Goal: Information Seeking & Learning: Check status

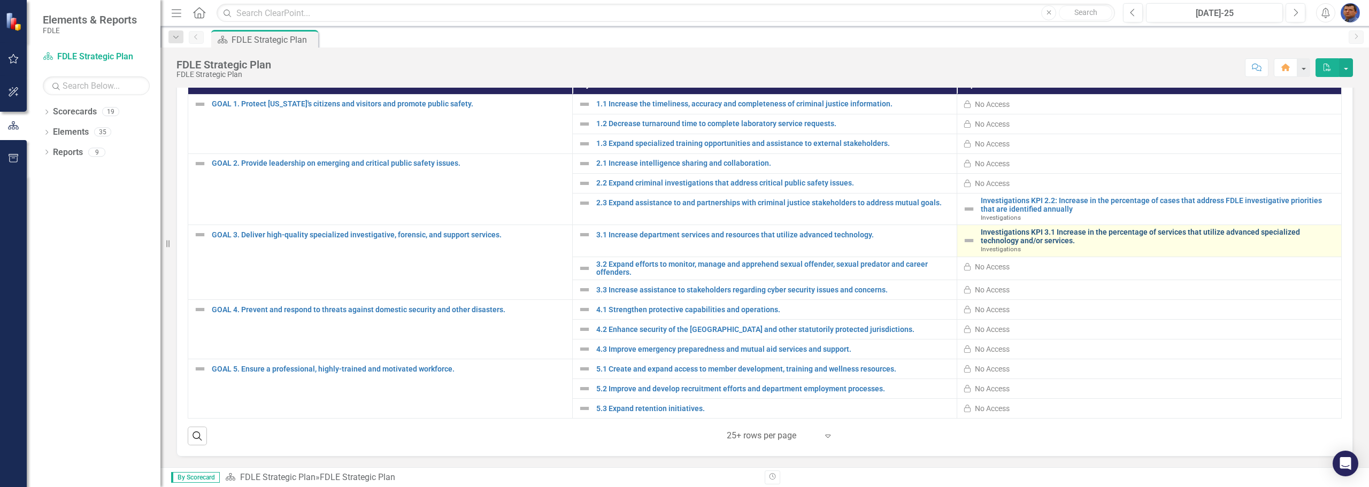
scroll to position [309, 0]
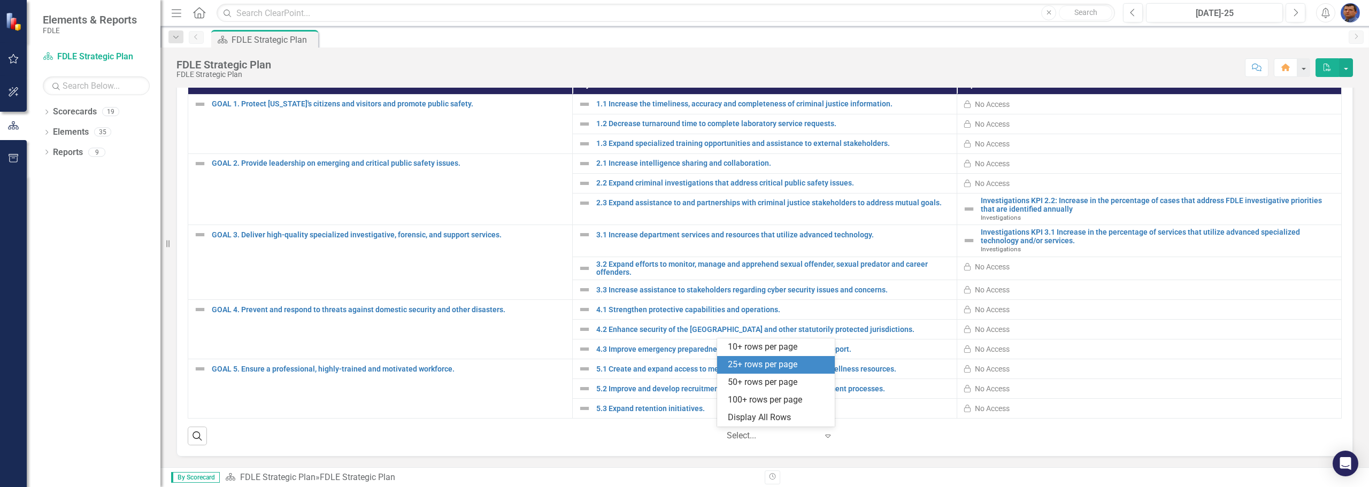
click at [676, 434] on icon "Expand" at bounding box center [827, 436] width 11 height 9
click at [676, 397] on div "100+ rows per page" at bounding box center [778, 400] width 101 height 12
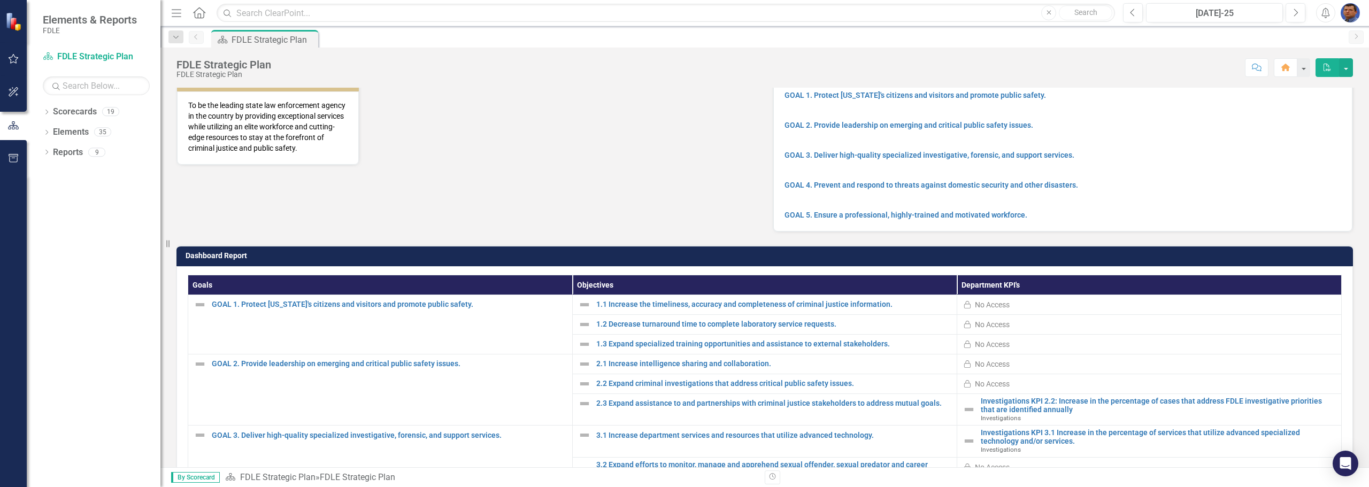
scroll to position [0, 0]
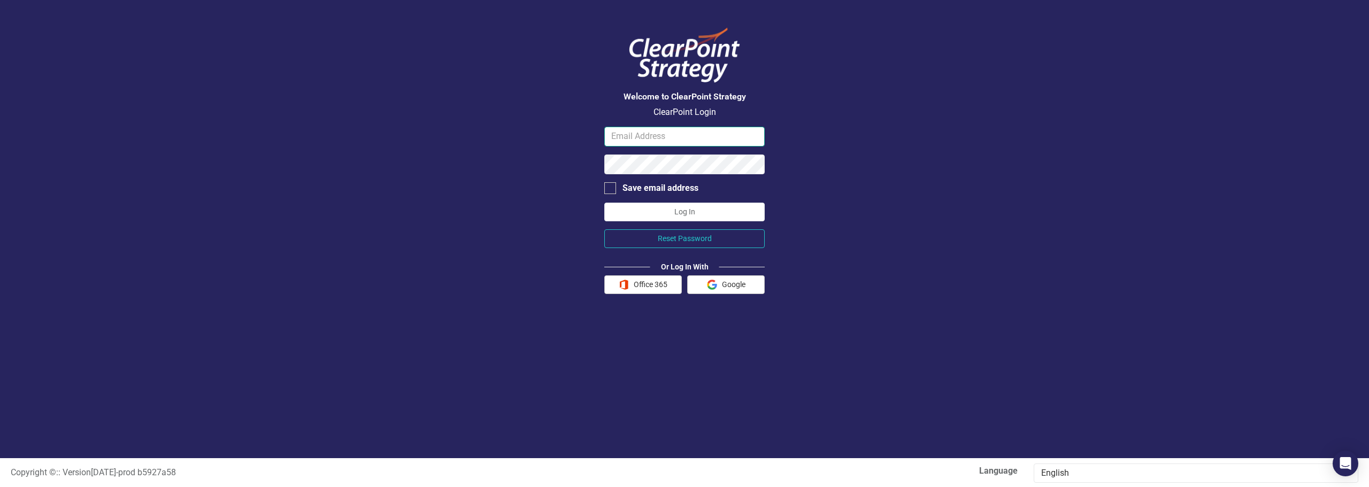
type input "[EMAIL_ADDRESS][DOMAIN_NAME][US_STATE]"
click at [672, 217] on button "Log In" at bounding box center [684, 212] width 160 height 19
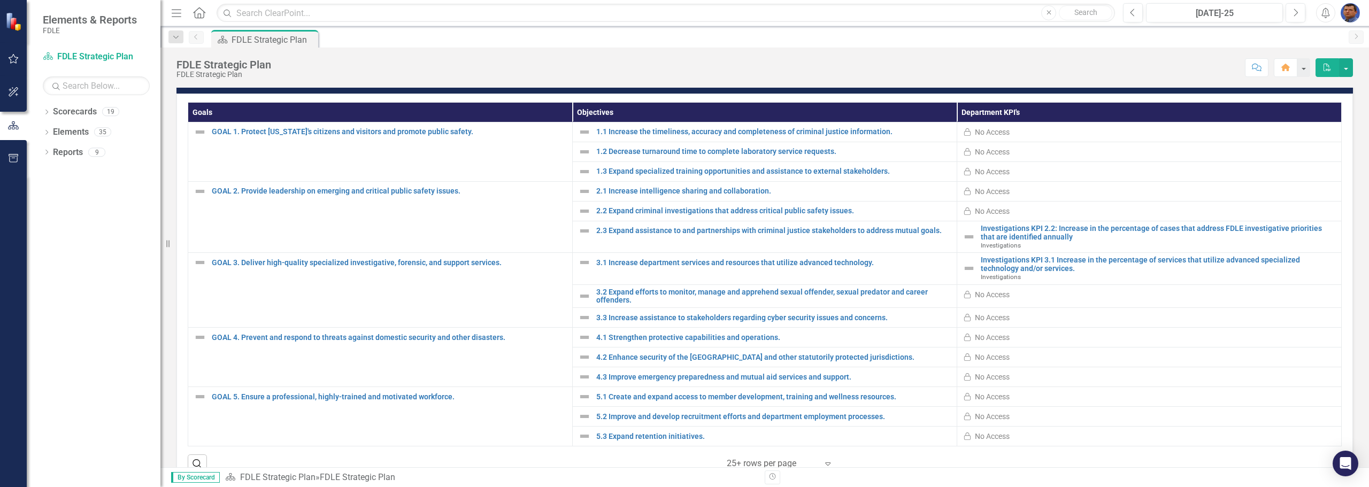
scroll to position [309, 0]
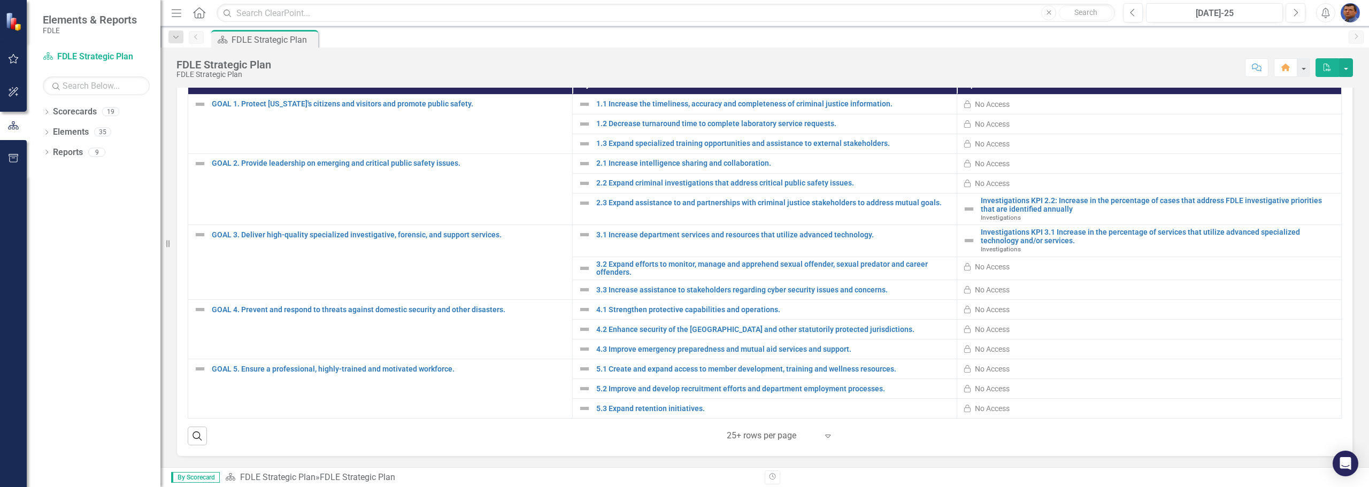
click at [676, 437] on icon "Expand" at bounding box center [827, 436] width 11 height 9
click at [676, 380] on div "50+ rows per page" at bounding box center [778, 382] width 101 height 12
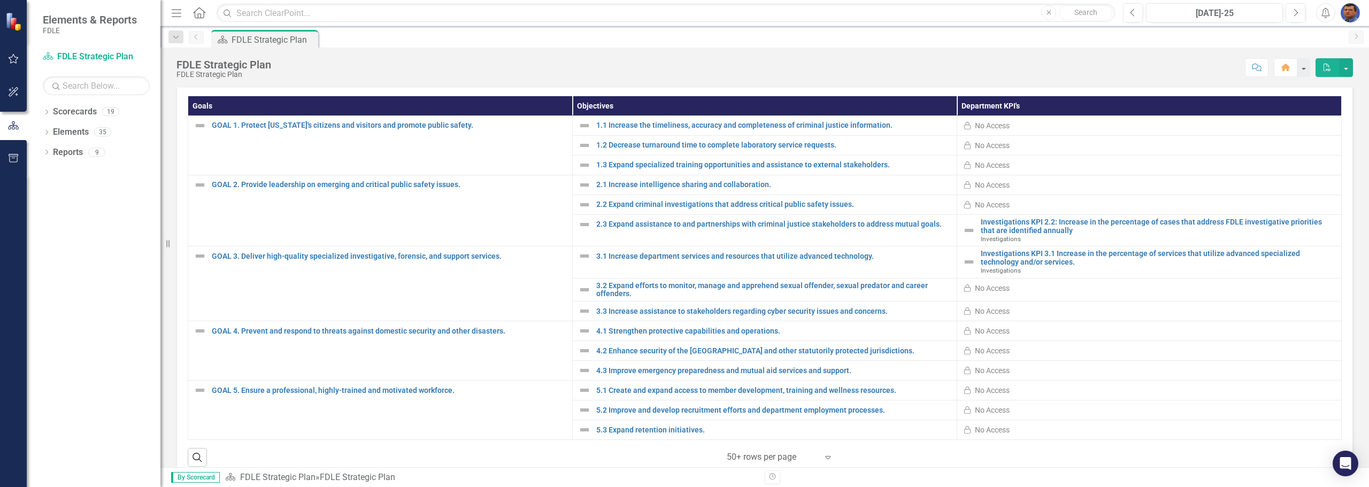
scroll to position [255, 0]
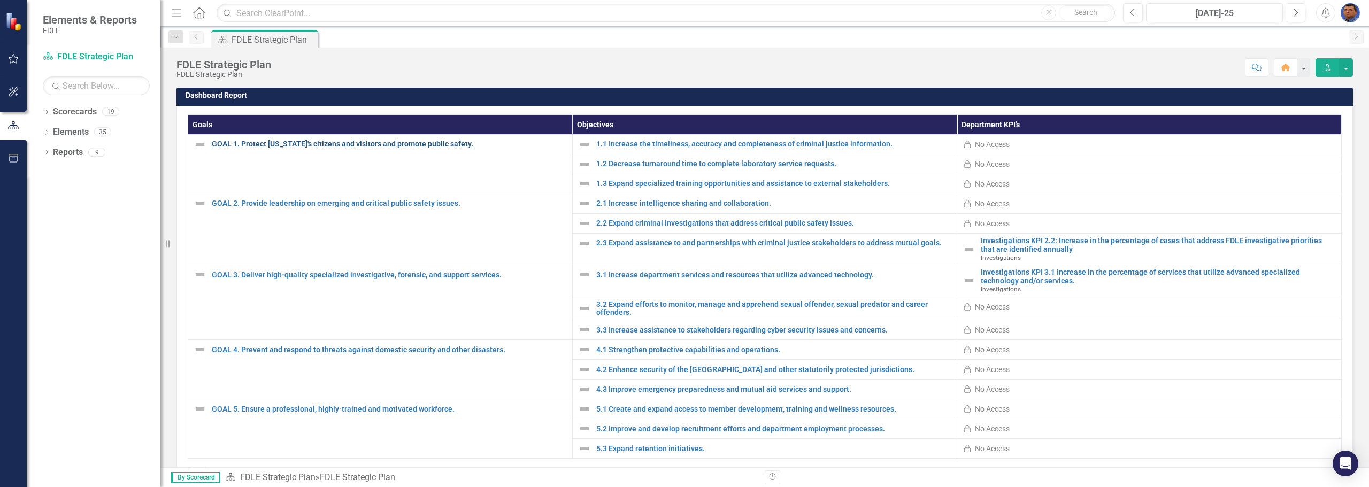
click at [266, 148] on link "GOAL 1. Protect [US_STATE]'s citizens and visitors and promote public safety." at bounding box center [389, 144] width 355 height 8
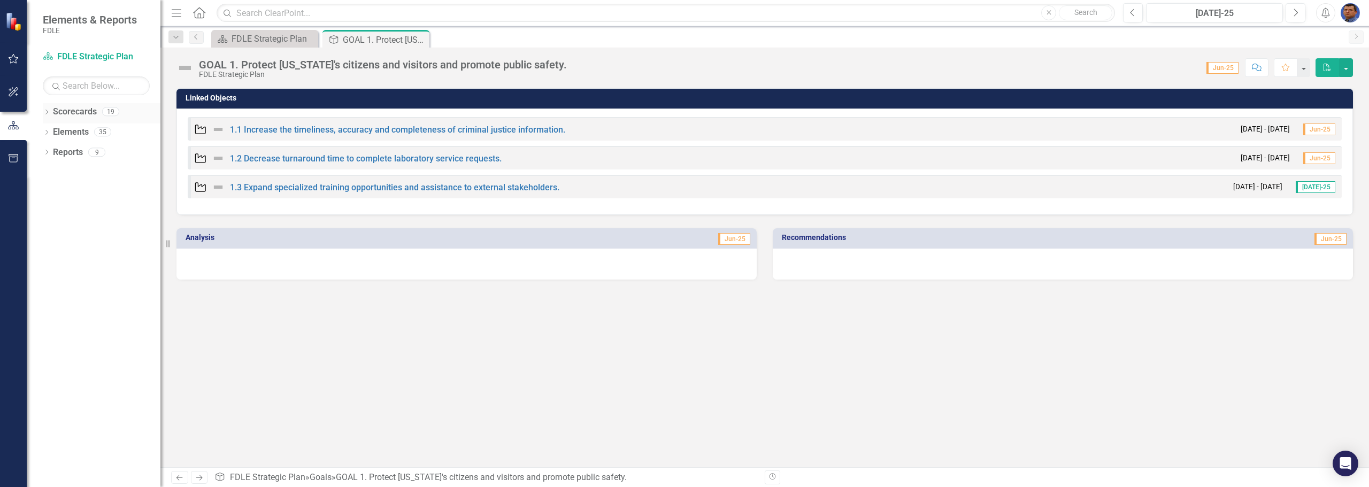
click at [75, 115] on link "Scorecards" at bounding box center [75, 112] width 44 height 12
click at [342, 127] on link "1.1 Increase the timeliness, accuracy and completeness of criminal justice info…" at bounding box center [397, 130] width 335 height 10
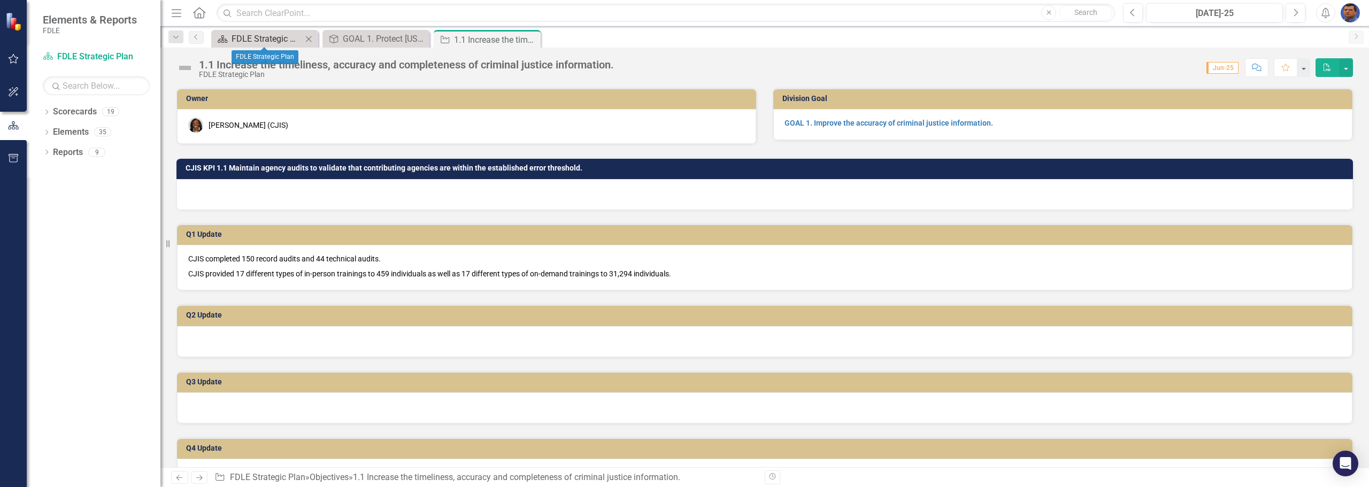
click at [253, 38] on div "FDLE Strategic Plan" at bounding box center [267, 38] width 71 height 13
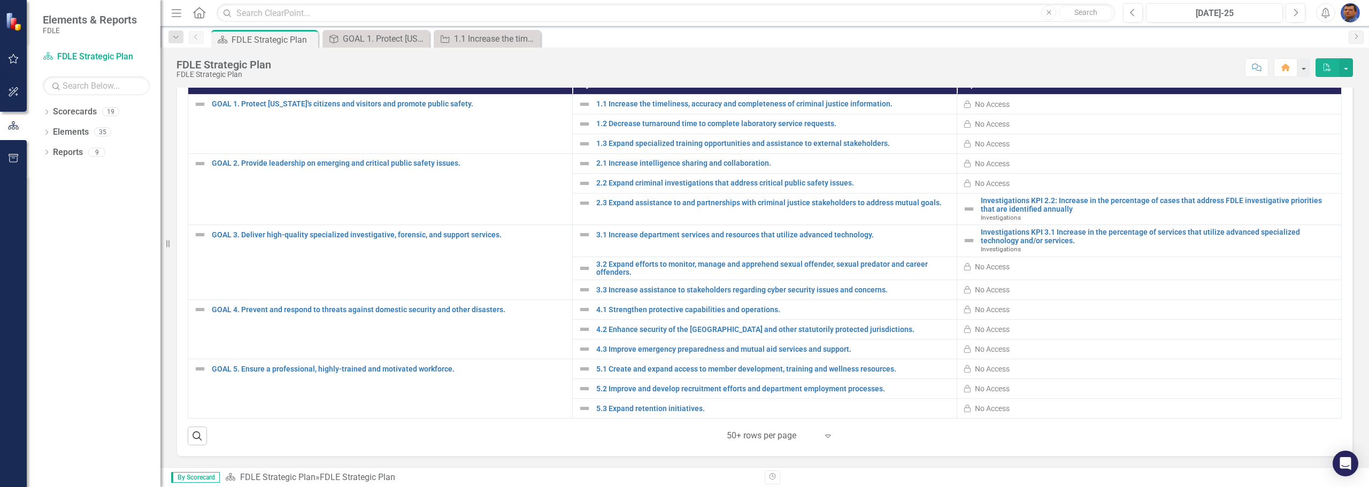
scroll to position [309, 0]
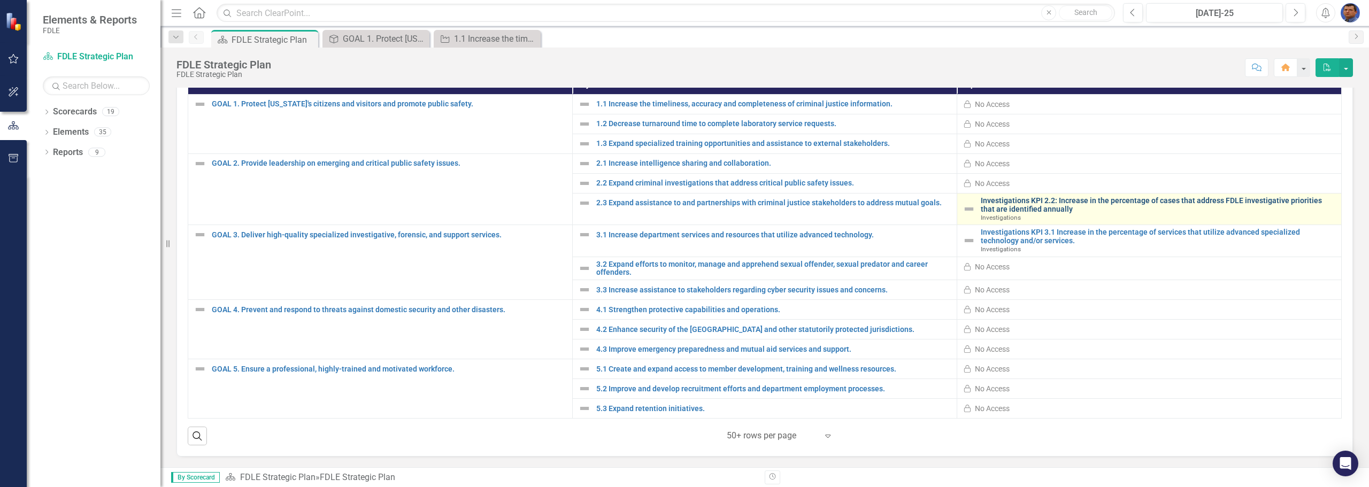
click at [676, 207] on link "Investigations KPI 2.2: Increase in the percentage of cases that address FDLE i…" at bounding box center [1158, 205] width 355 height 17
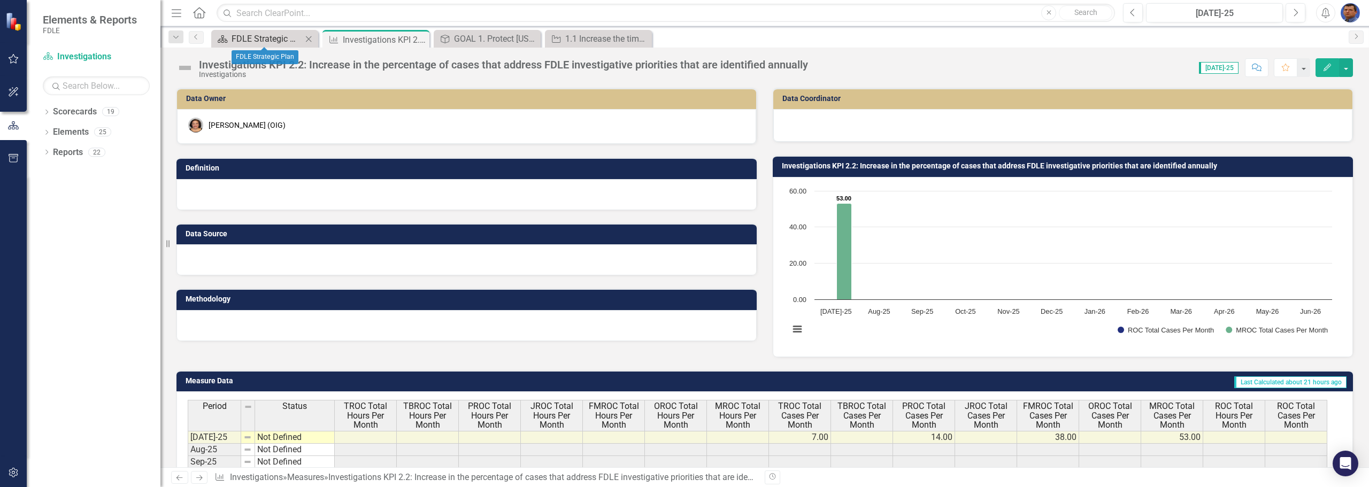
click at [258, 36] on div "FDLE Strategic Plan" at bounding box center [267, 38] width 71 height 13
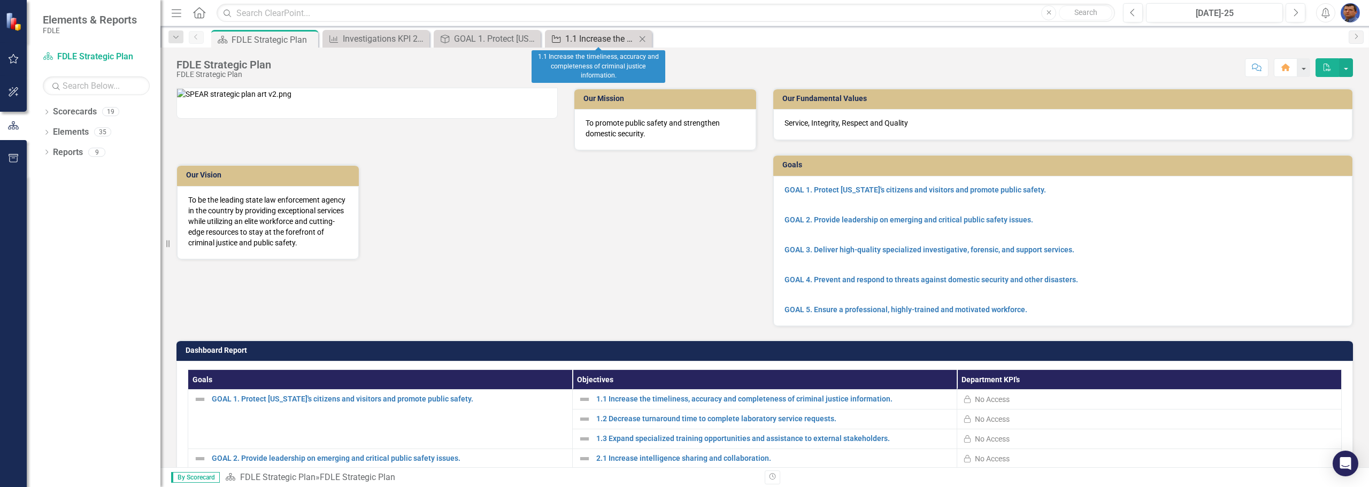
click at [571, 35] on div "1.1 Increase the timeliness, accuracy and completeness of criminal justice info…" at bounding box center [600, 38] width 71 height 13
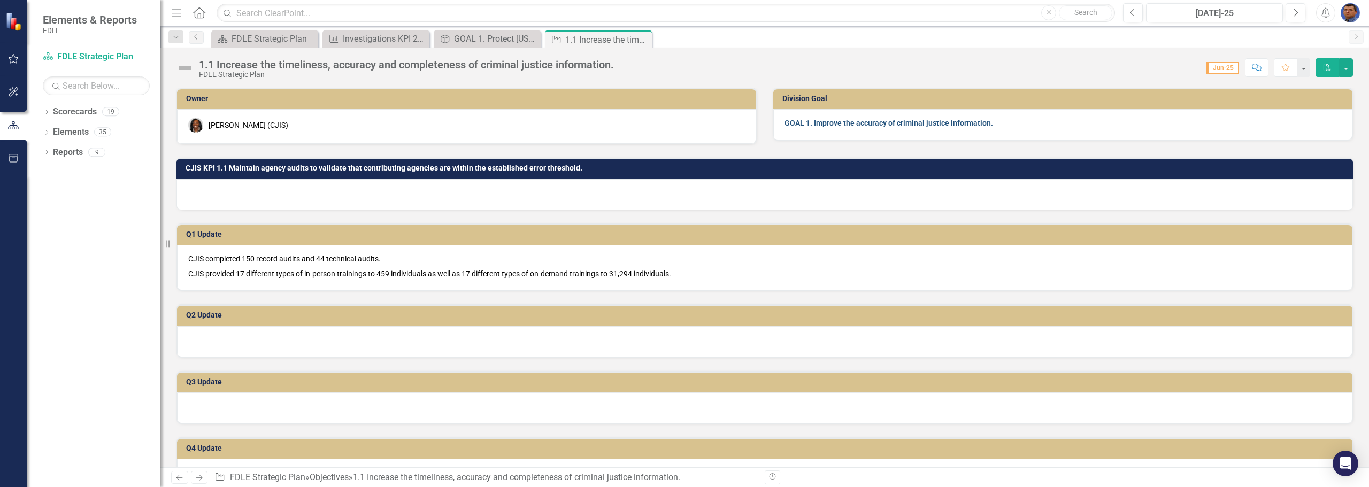
click at [676, 124] on link "GOAL 1. Improve the accuracy of criminal justice information." at bounding box center [888, 123] width 209 height 9
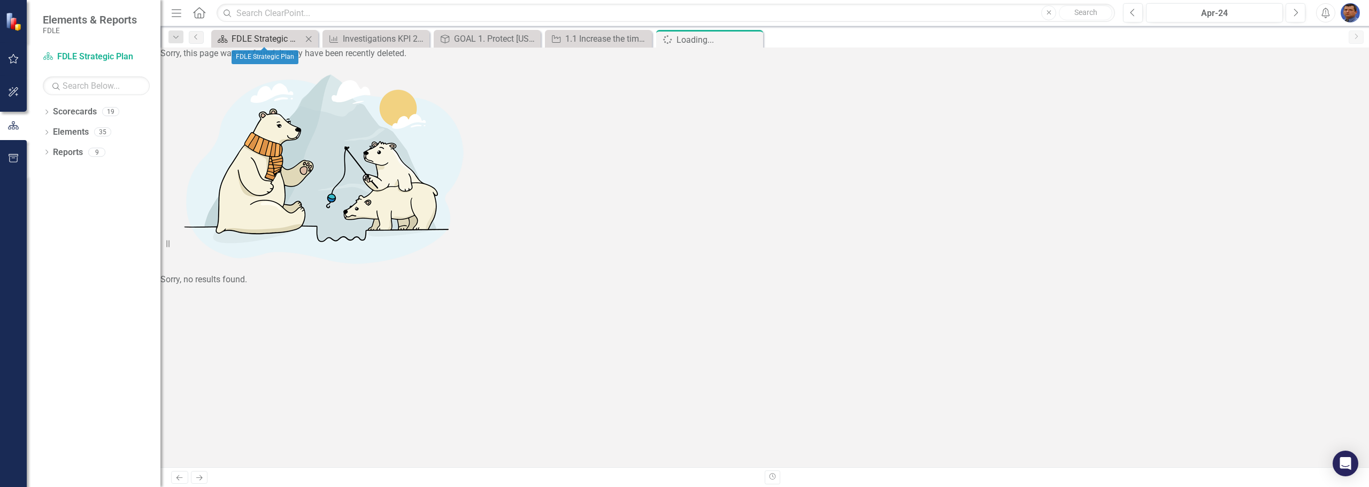
click at [263, 43] on div "FDLE Strategic Plan" at bounding box center [267, 38] width 71 height 13
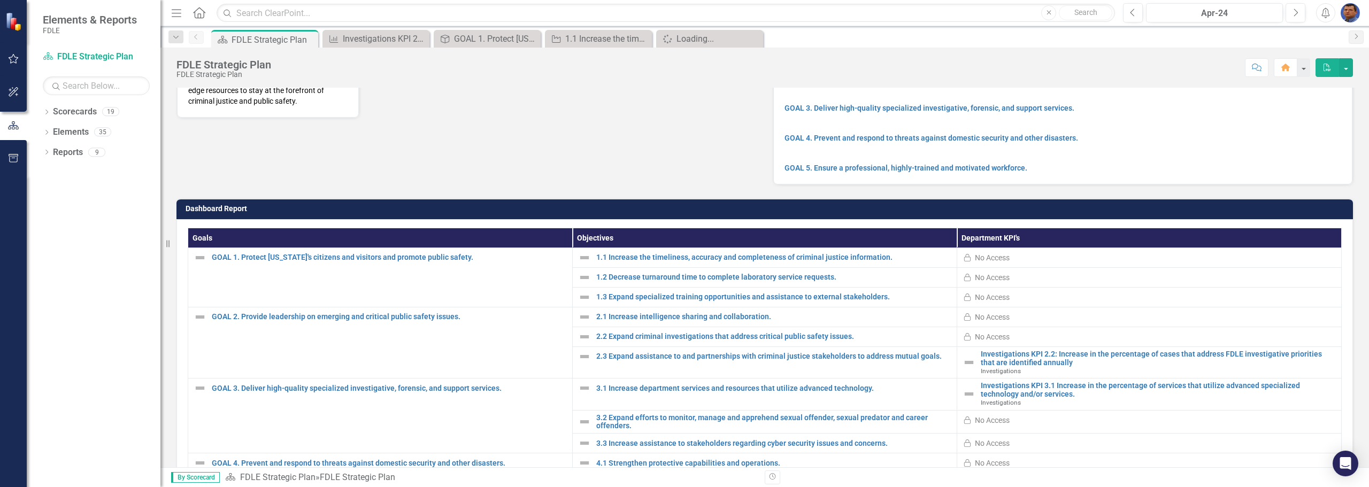
scroll to position [160, 0]
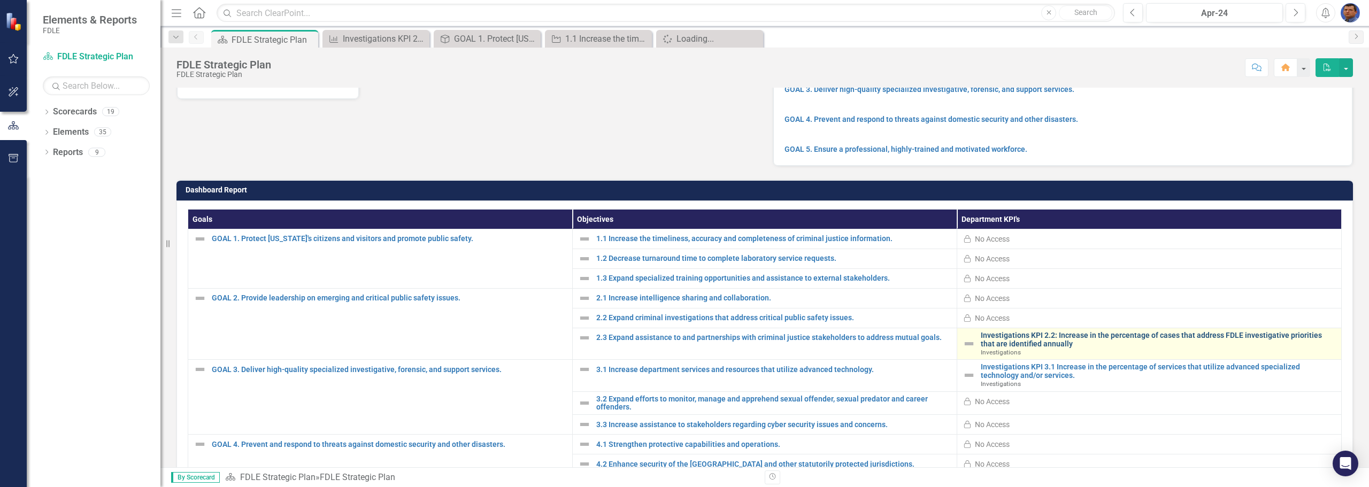
click at [676, 348] on link "Investigations KPI 2.2: Increase in the percentage of cases that address FDLE i…" at bounding box center [1158, 340] width 355 height 17
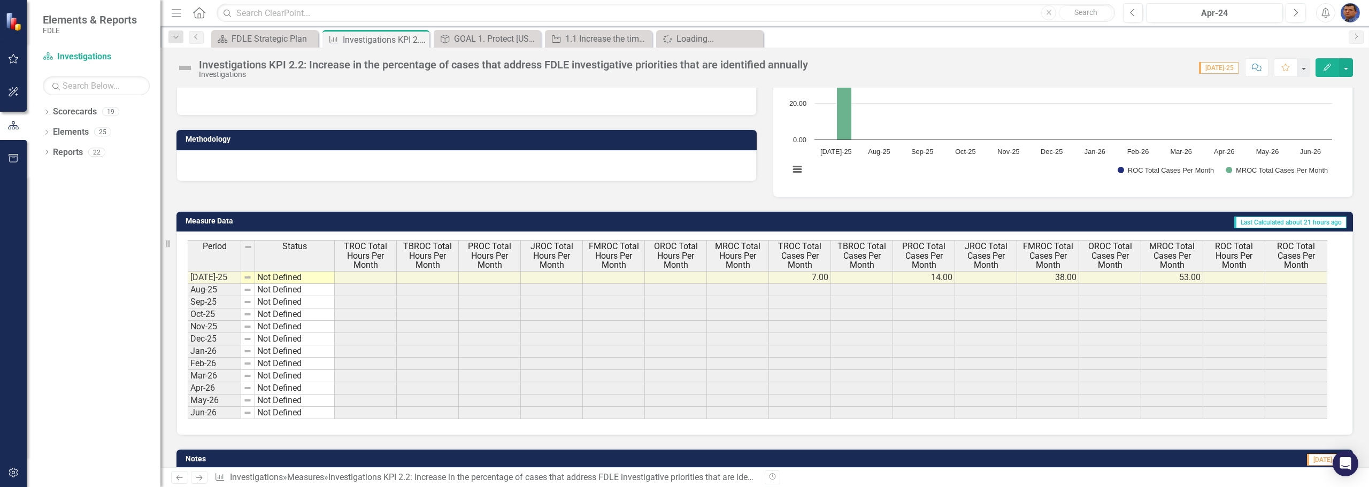
scroll to position [160, 0]
click at [676, 37] on div "Loading..." at bounding box center [711, 38] width 71 height 13
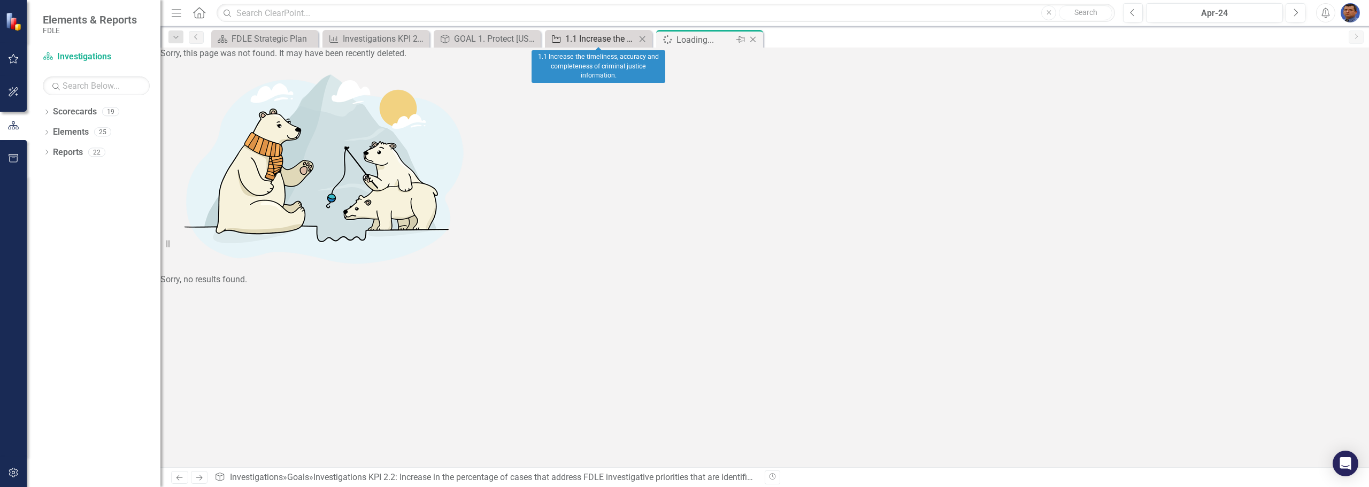
click at [620, 39] on div "1.1 Increase the timeliness, accuracy and completeness of criminal justice info…" at bounding box center [600, 38] width 71 height 13
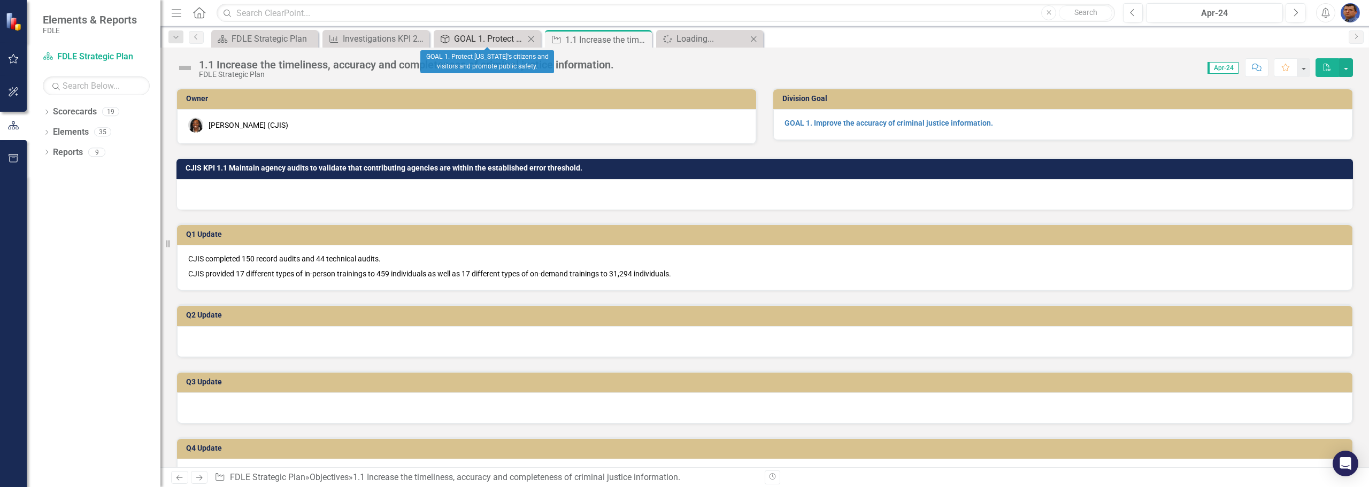
click at [489, 43] on div "GOAL 1. Protect [US_STATE]'s citizens and visitors and promote public safety." at bounding box center [489, 38] width 71 height 13
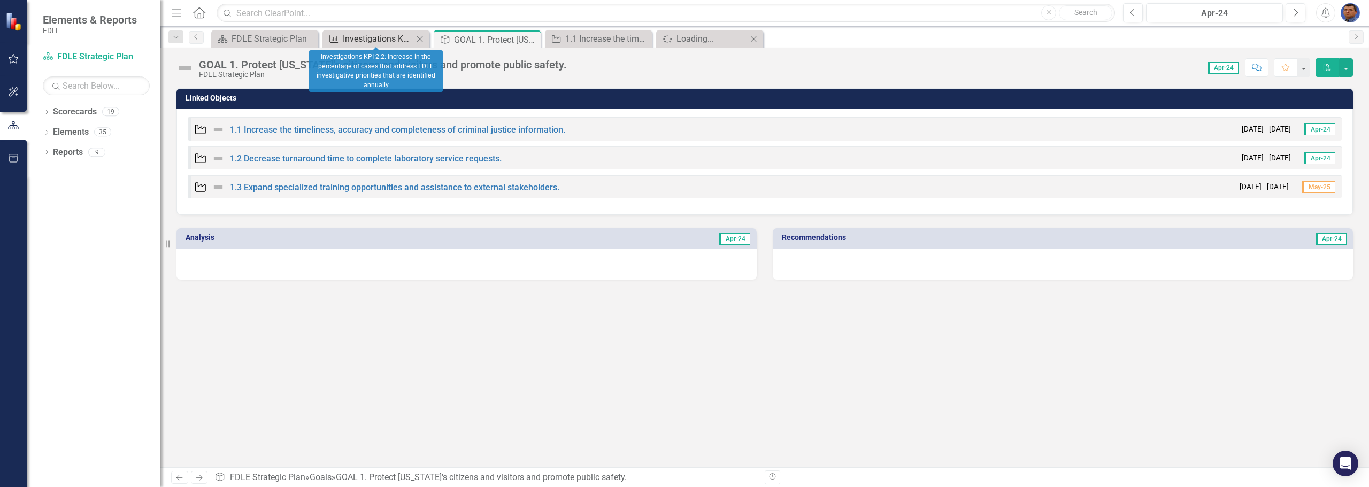
click at [387, 39] on div "Investigations KPI 2.2: Increase in the percentage of cases that address FDLE i…" at bounding box center [378, 38] width 71 height 13
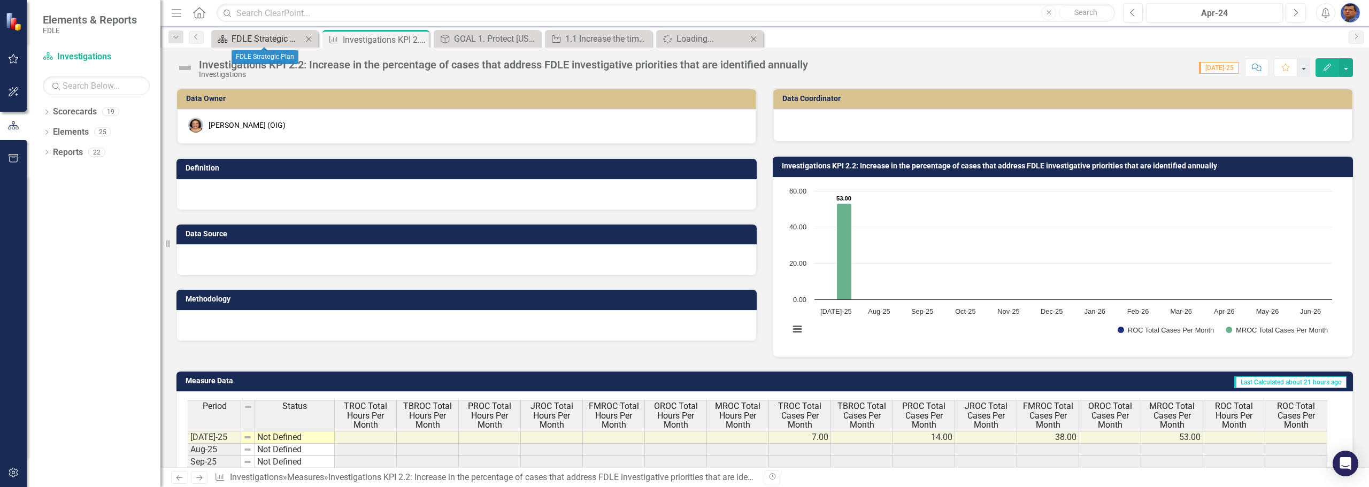
click at [254, 35] on div "FDLE Strategic Plan" at bounding box center [267, 38] width 71 height 13
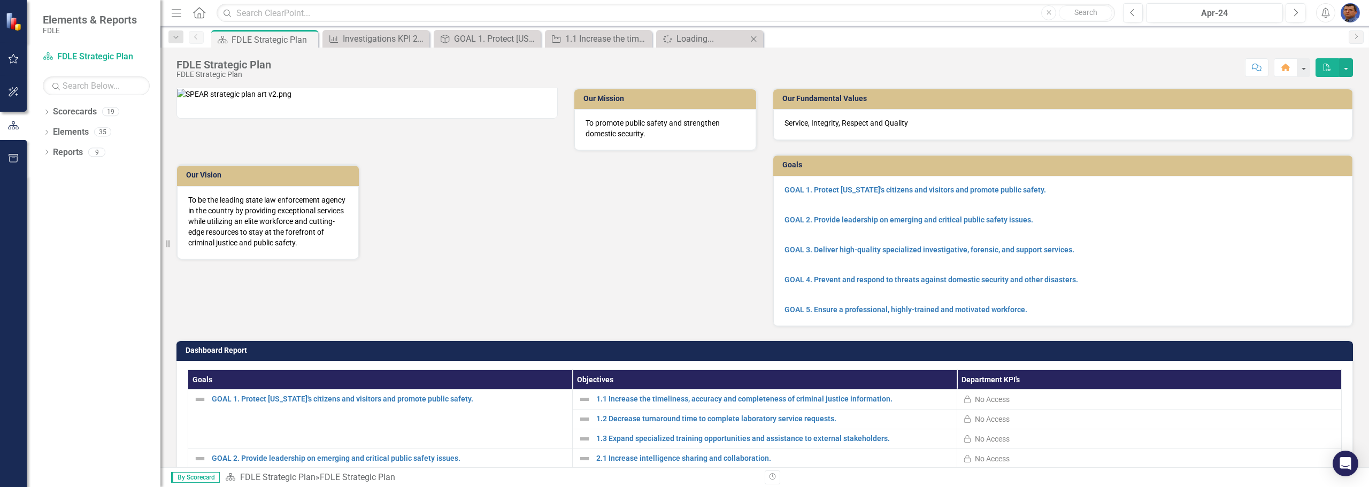
click at [676, 61] on div "Score: N/A Apr-24 Completed Comment Home PDF" at bounding box center [814, 67] width 1076 height 18
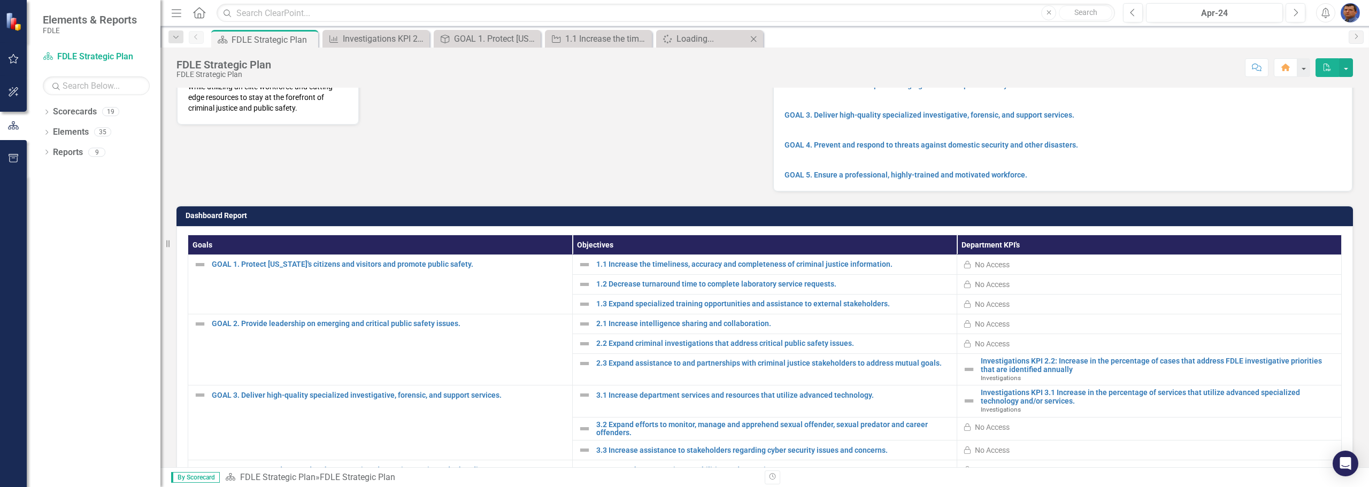
scroll to position [160, 0]
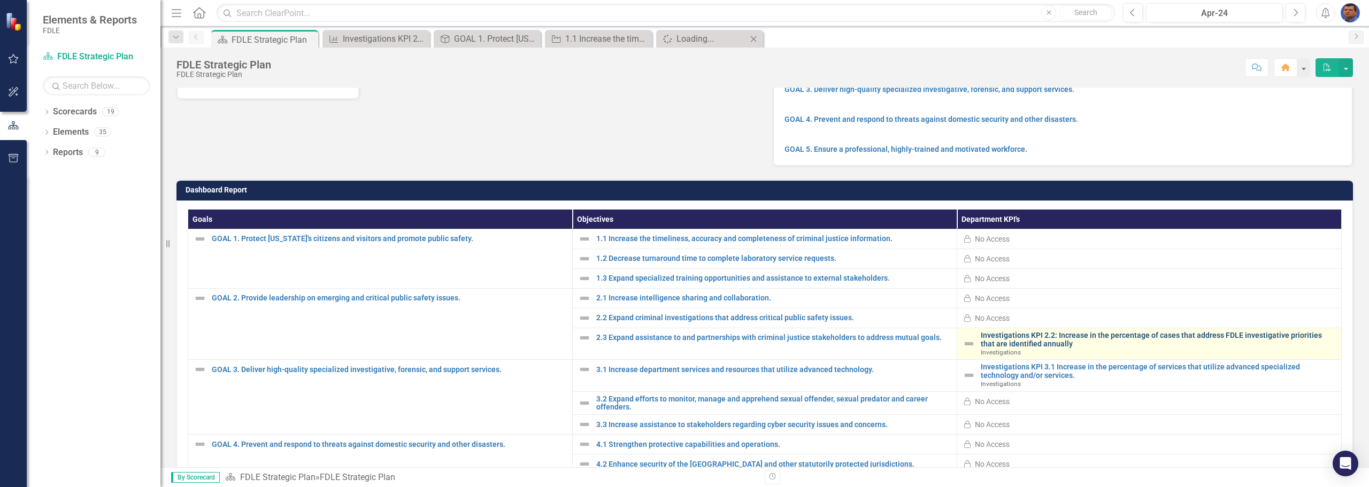
click at [676, 348] on link "Investigations KPI 2.2: Increase in the percentage of cases that address FDLE i…" at bounding box center [1158, 340] width 355 height 17
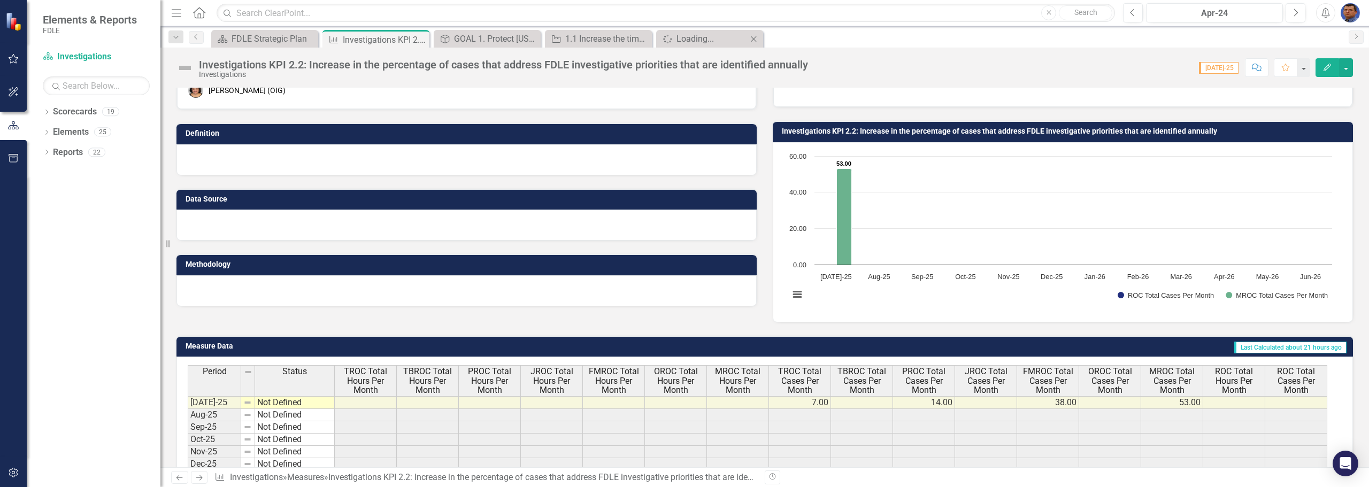
scroll to position [53, 0]
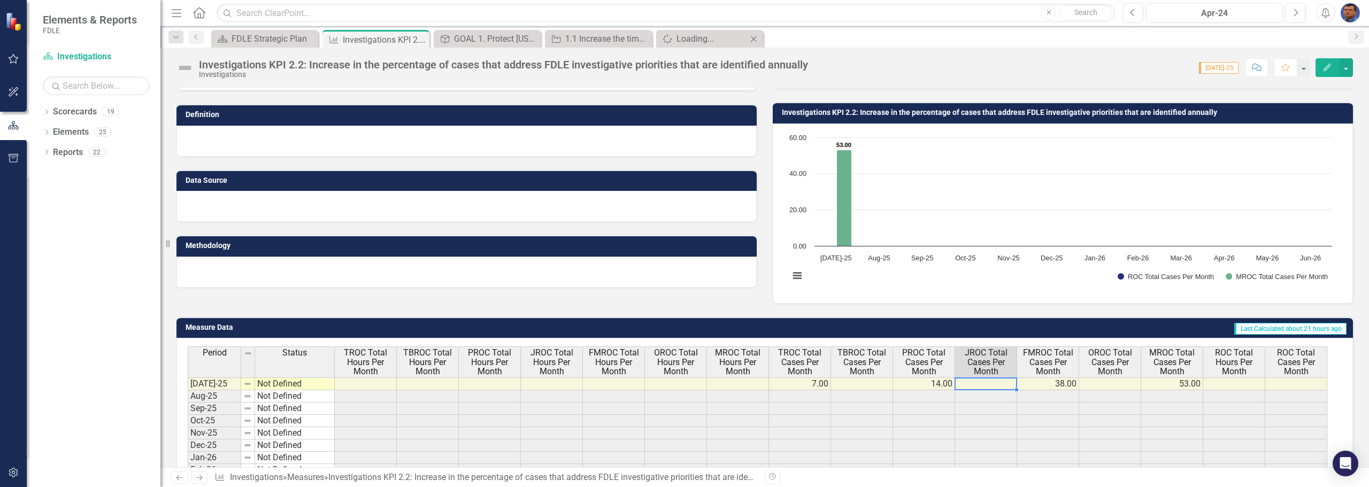
click at [676, 384] on td at bounding box center [986, 384] width 62 height 13
click at [676, 383] on td at bounding box center [986, 384] width 62 height 13
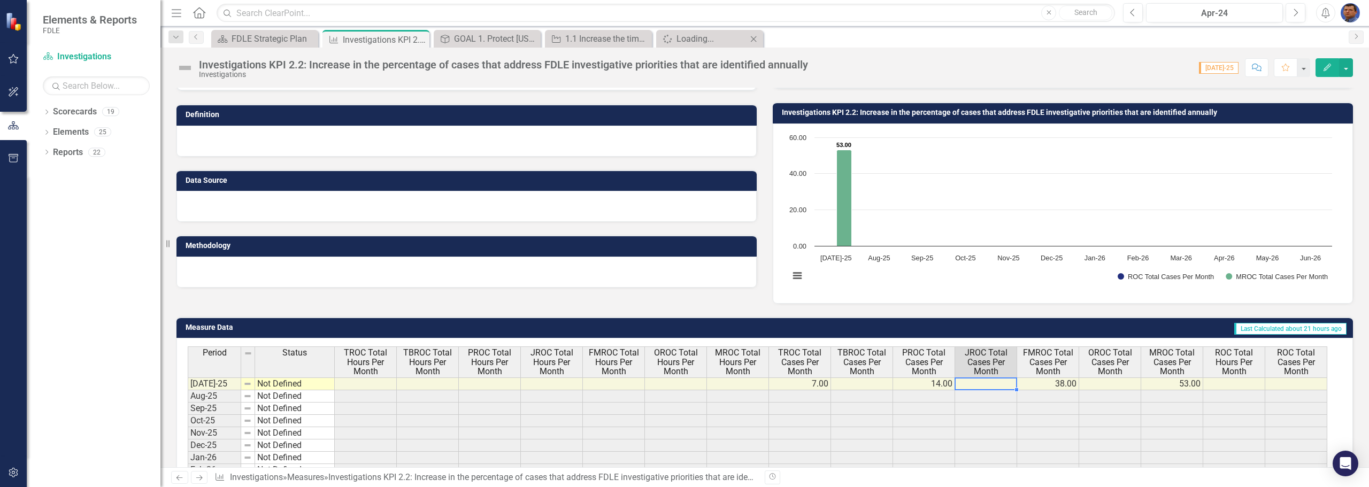
click at [676, 383] on td at bounding box center [986, 384] width 62 height 13
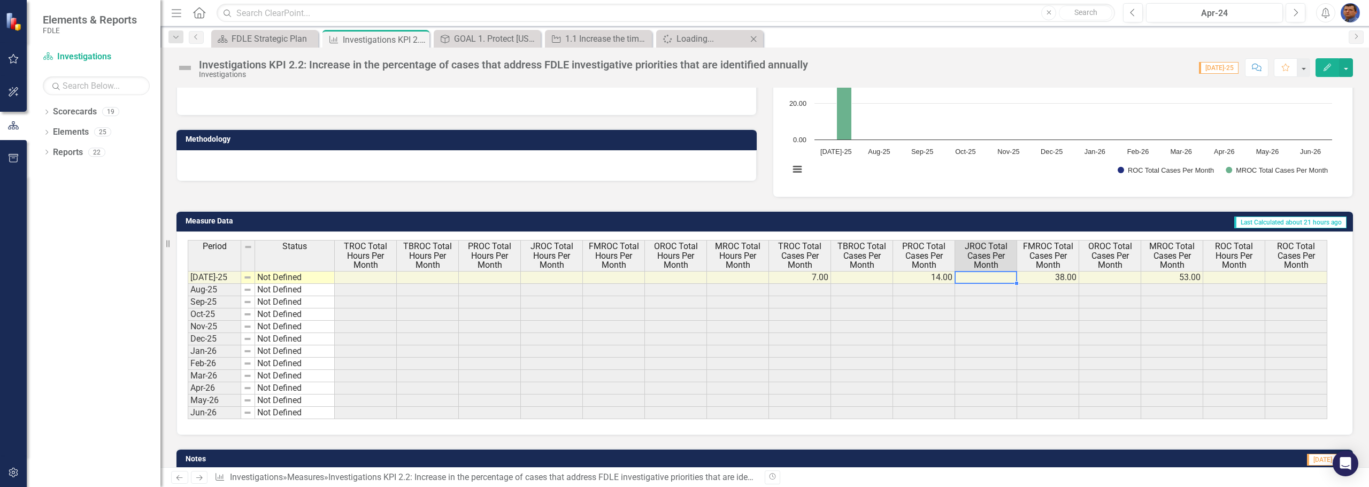
scroll to position [160, 0]
click at [676, 276] on td at bounding box center [986, 277] width 62 height 13
click at [676, 278] on td at bounding box center [986, 277] width 62 height 13
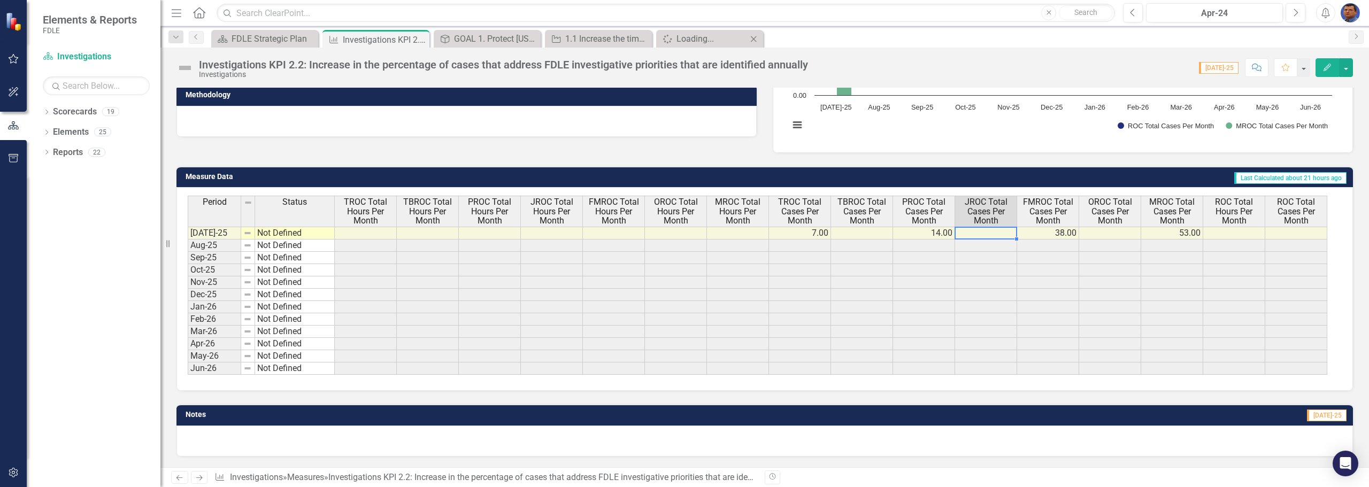
click at [553, 230] on td at bounding box center [552, 233] width 62 height 13
click at [552, 232] on td at bounding box center [552, 233] width 62 height 13
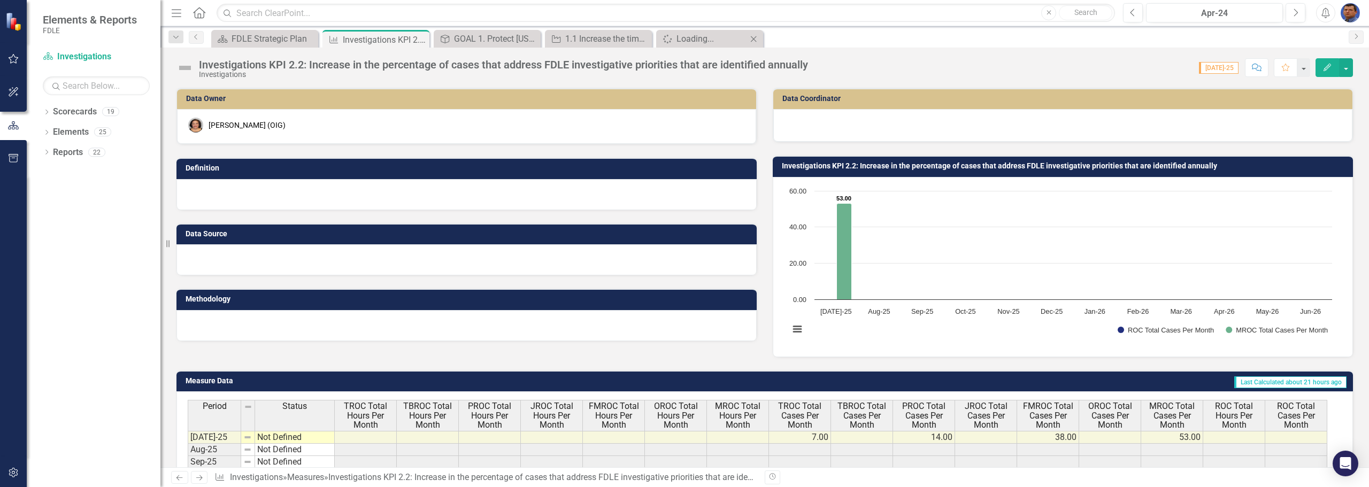
click at [676, 67] on icon "button" at bounding box center [1326, 67] width 7 height 7
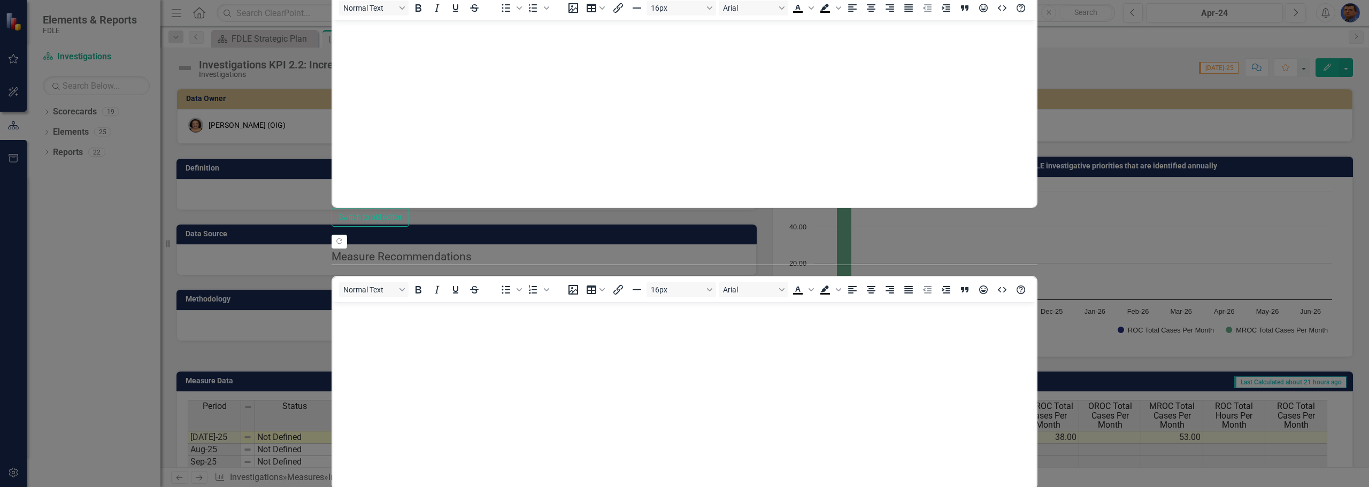
scroll to position [321, 0]
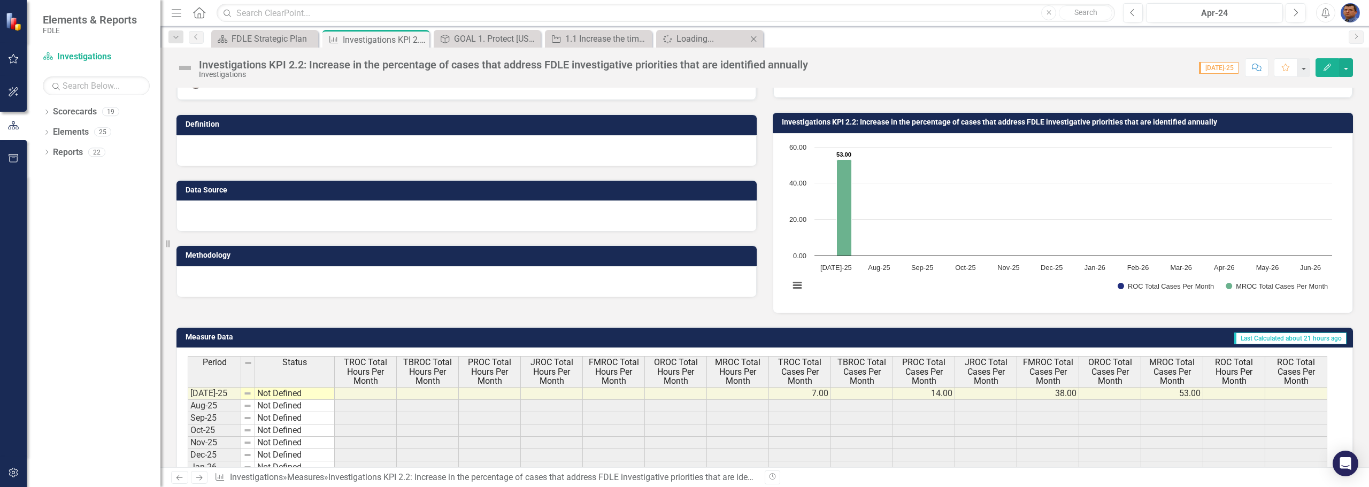
scroll to position [0, 0]
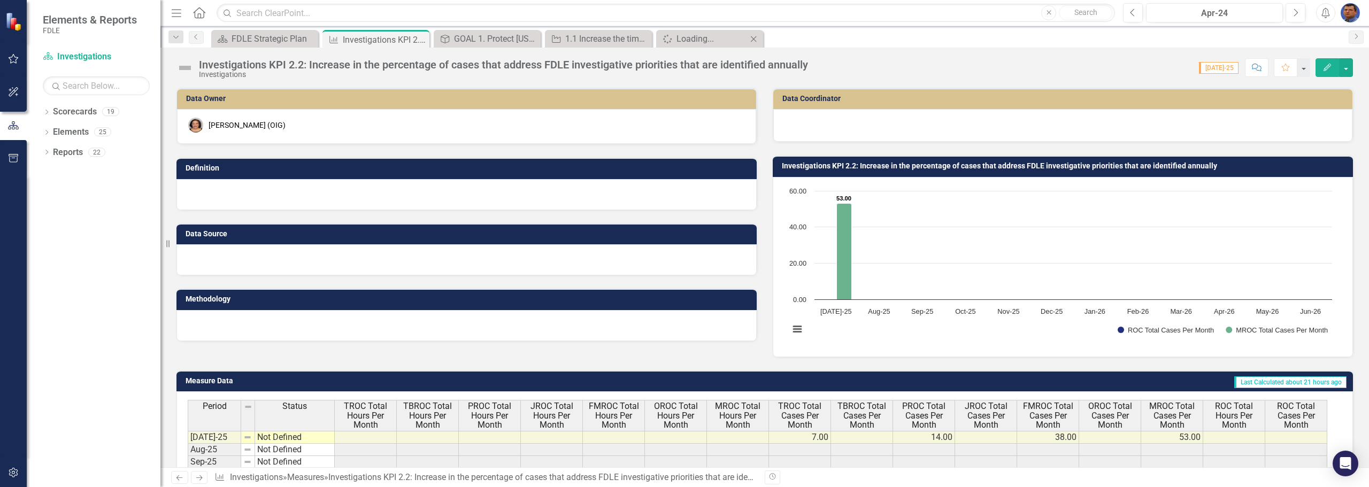
click at [676, 435] on td at bounding box center [986, 437] width 62 height 13
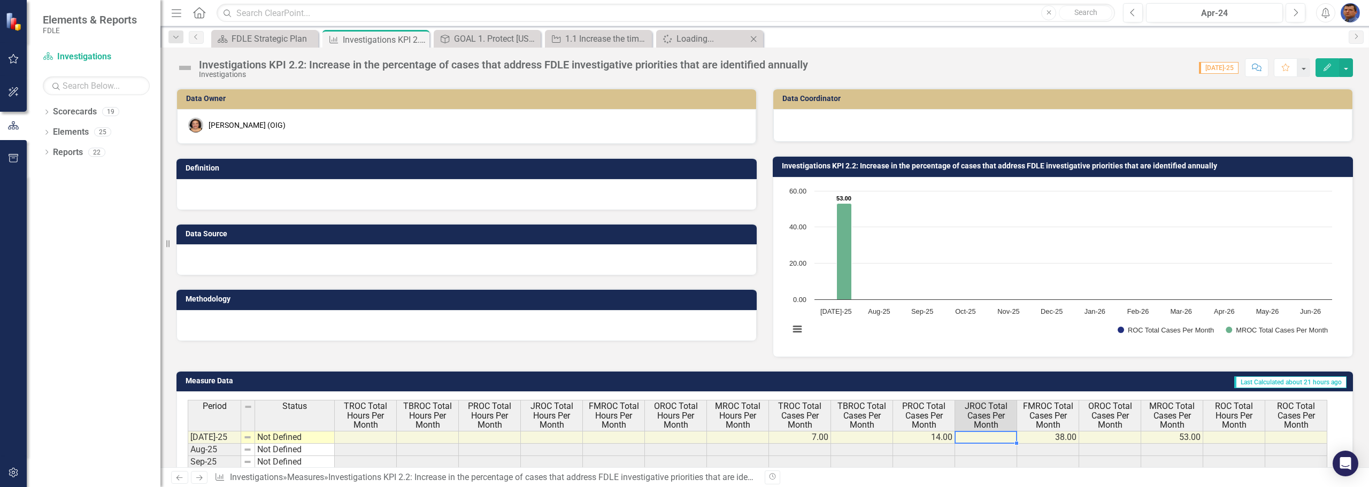
click at [534, 434] on td at bounding box center [552, 437] width 62 height 13
click at [200, 11] on icon "Home" at bounding box center [199, 12] width 14 height 11
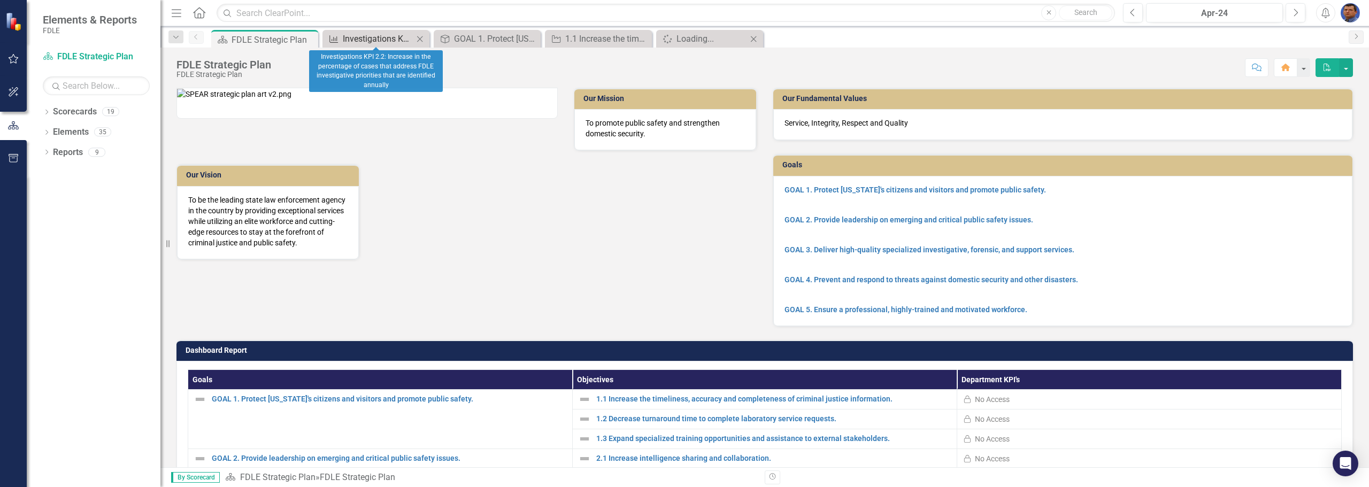
click at [385, 41] on div "Investigations KPI 2.2: Increase in the percentage of cases that address FDLE i…" at bounding box center [378, 38] width 71 height 13
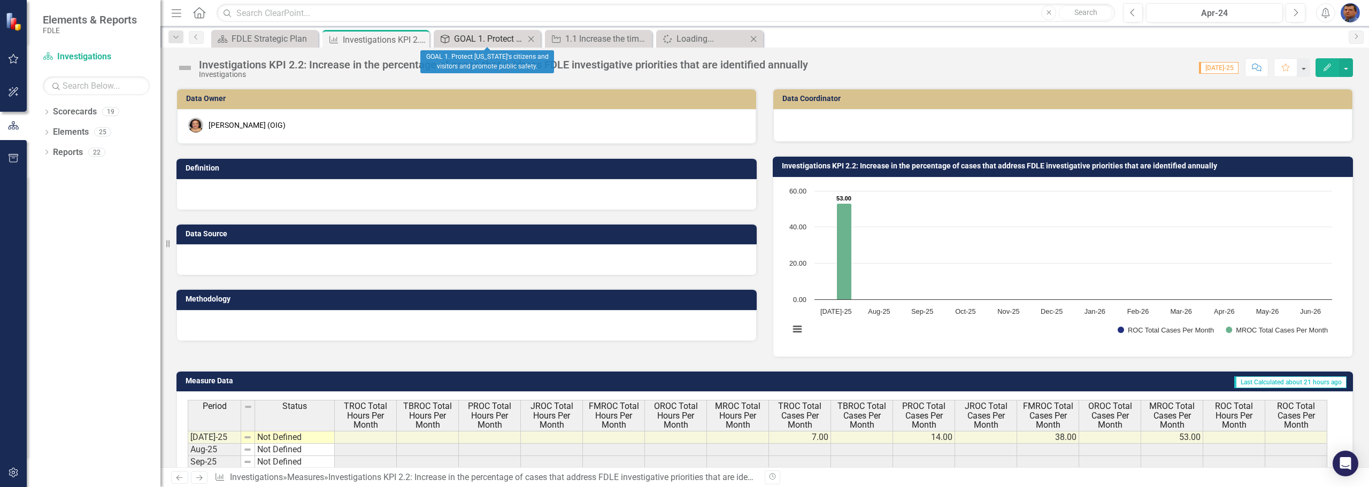
click at [477, 34] on div "GOAL 1. Protect [US_STATE]'s citizens and visitors and promote public safety." at bounding box center [489, 38] width 71 height 13
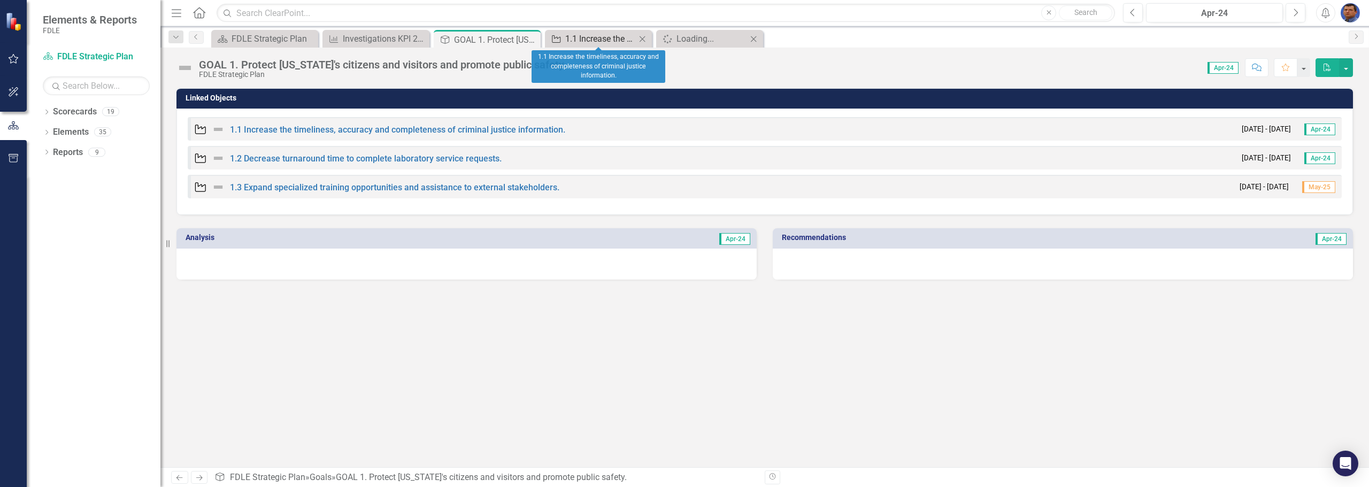
click at [614, 34] on div "1.1 Increase the timeliness, accuracy and completeness of criminal justice info…" at bounding box center [600, 38] width 71 height 13
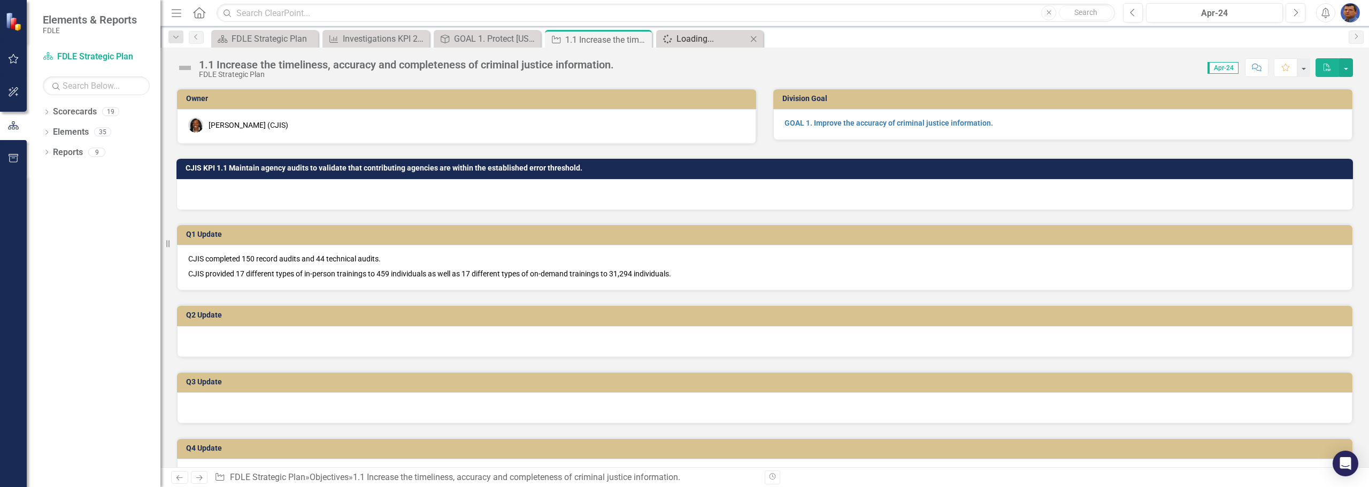
click at [676, 37] on div "Loading..." at bounding box center [711, 38] width 71 height 13
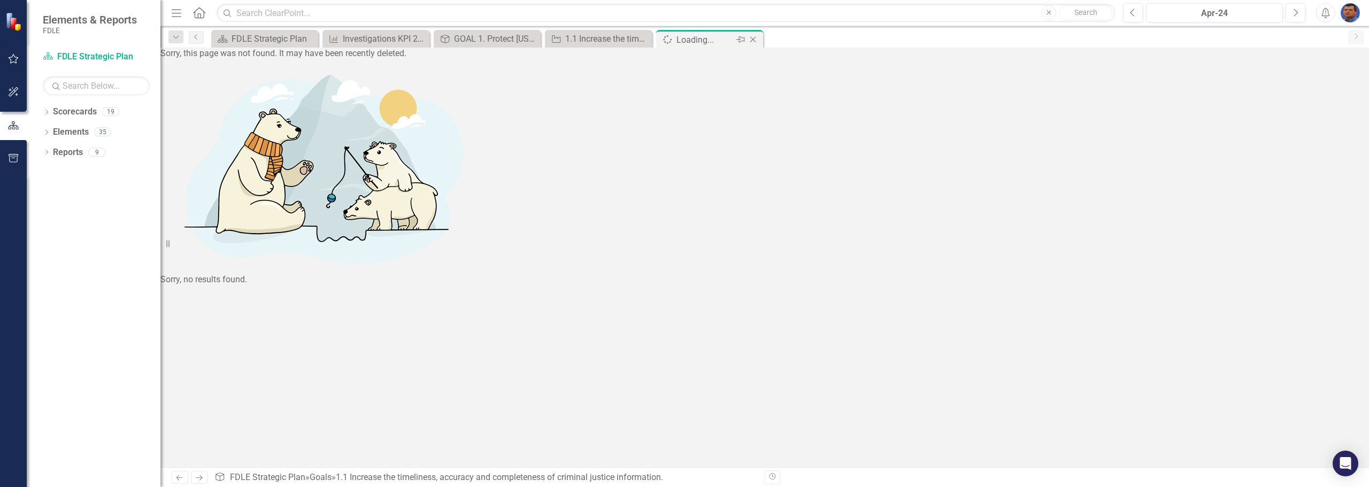
click at [676, 41] on icon at bounding box center [753, 40] width 6 height 6
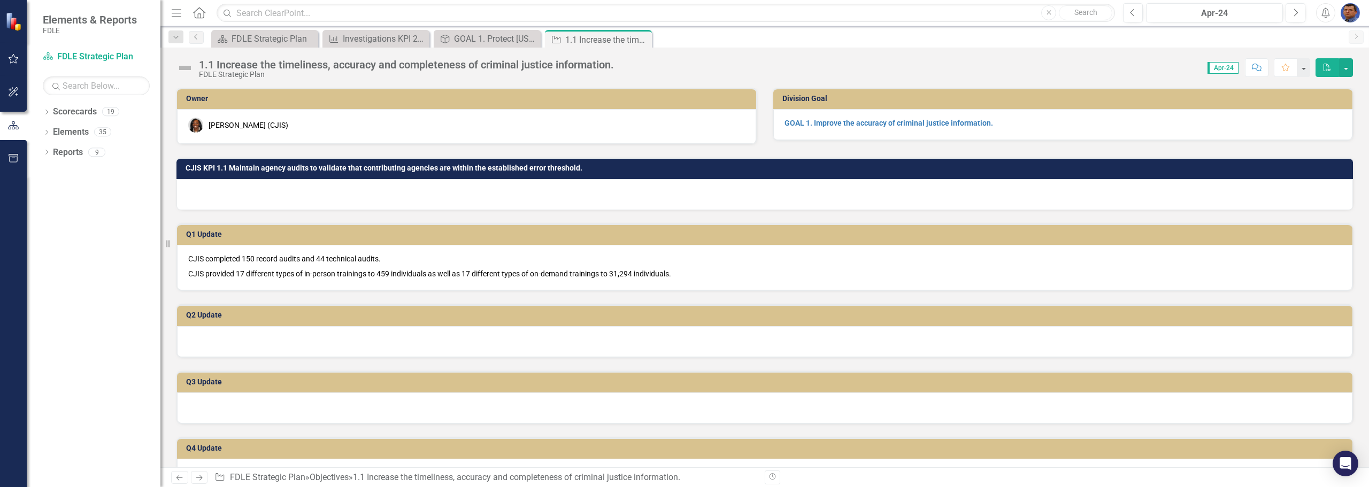
click at [676, 65] on span "Apr-24" at bounding box center [1222, 68] width 31 height 12
click at [676, 67] on span "Apr-24" at bounding box center [1222, 68] width 31 height 12
click at [676, 68] on span "Apr-24" at bounding box center [1222, 68] width 31 height 12
click at [676, 73] on span "Apr-24" at bounding box center [1222, 68] width 31 height 12
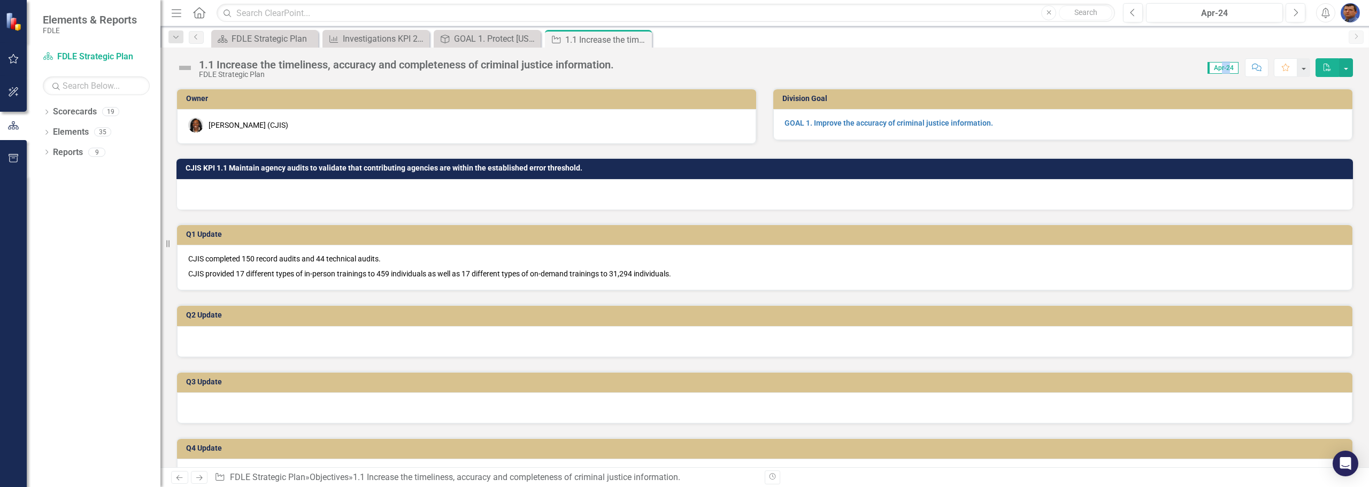
click at [200, 11] on icon "Home" at bounding box center [199, 12] width 14 height 11
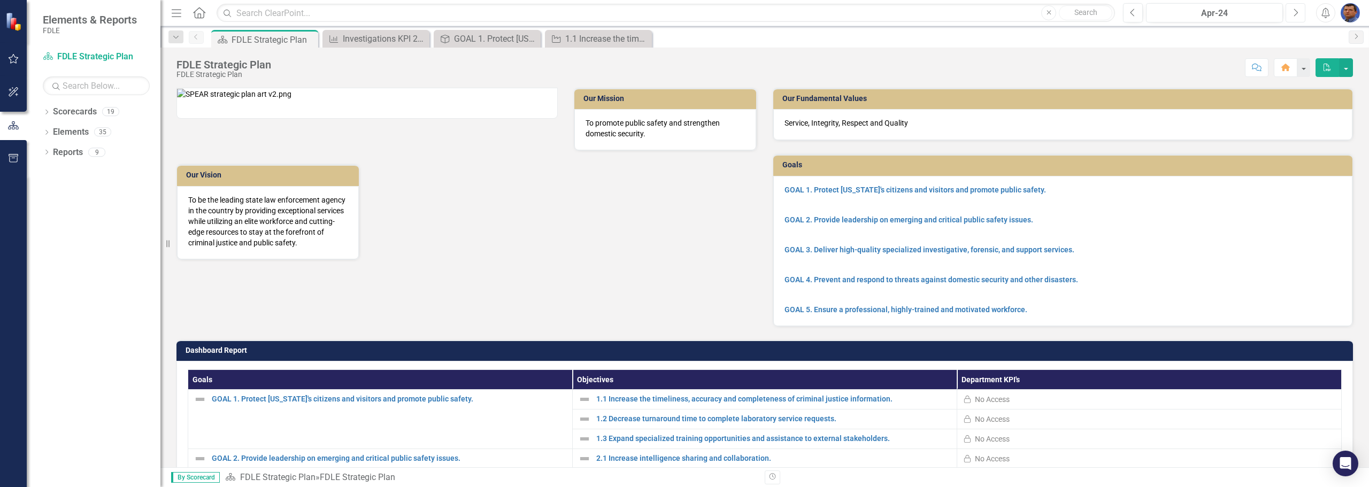
click at [676, 14] on icon "Next" at bounding box center [1295, 13] width 6 height 10
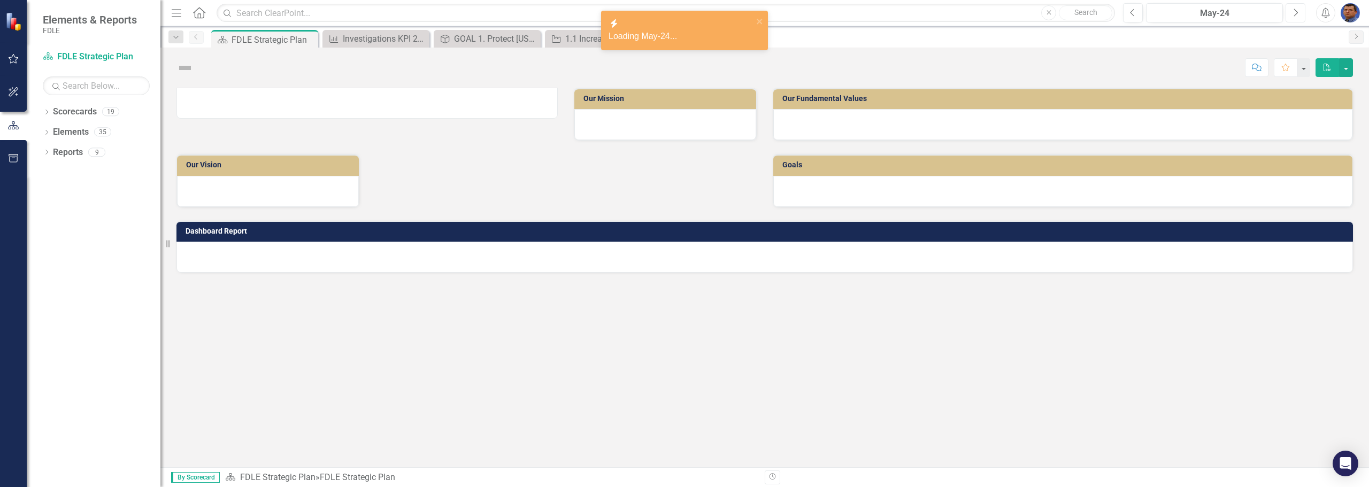
click at [676, 14] on icon "Next" at bounding box center [1295, 13] width 6 height 10
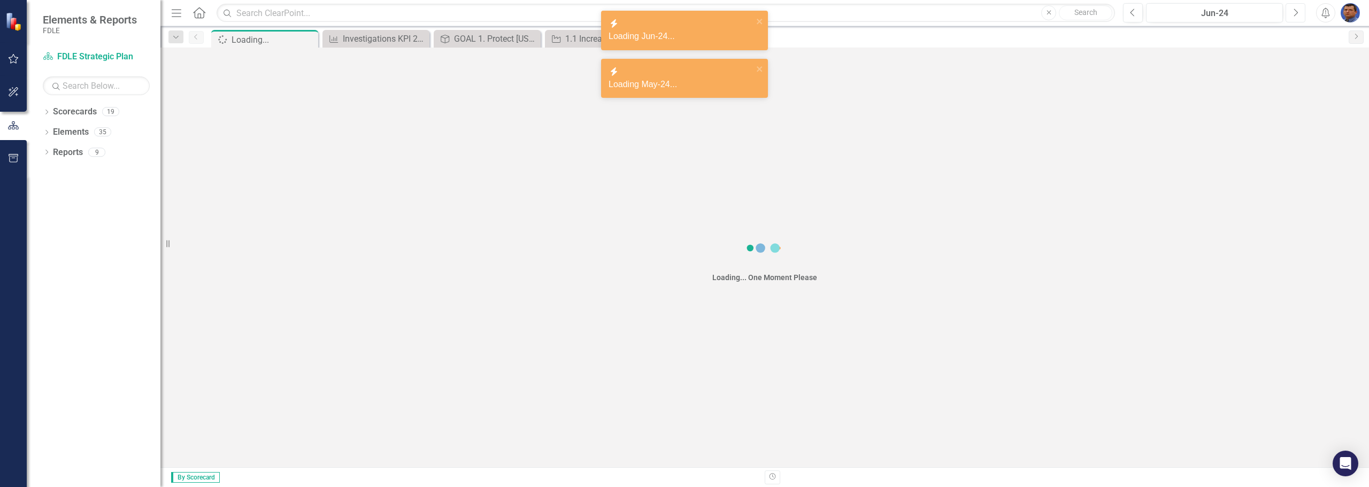
click at [676, 14] on icon "Next" at bounding box center [1295, 13] width 6 height 10
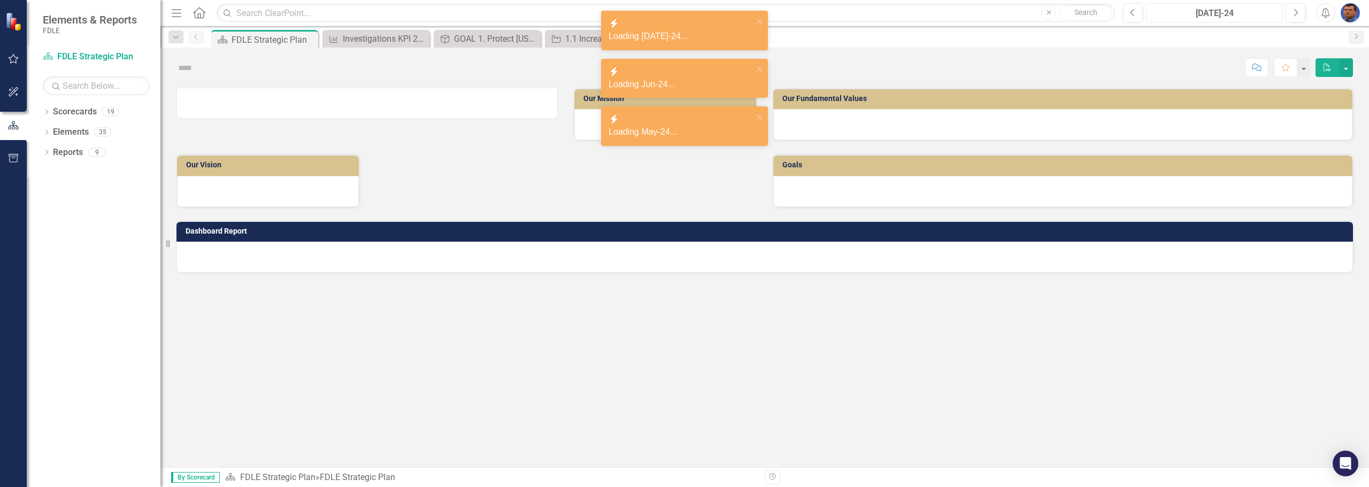
click at [676, 14] on div "[DATE]-24" at bounding box center [1214, 13] width 129 height 13
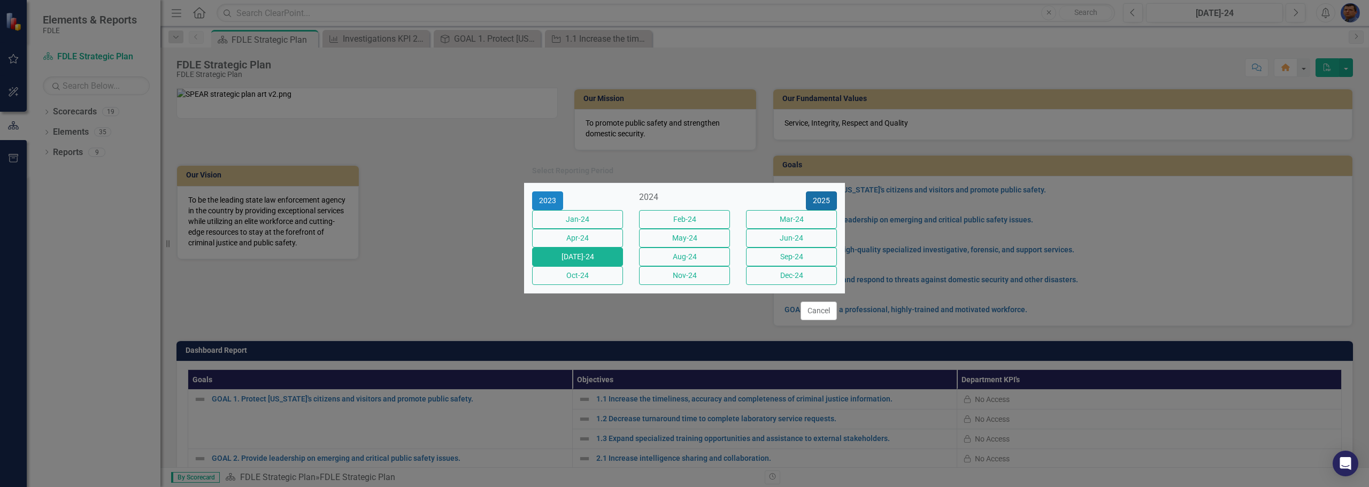
click at [676, 191] on button "2025" at bounding box center [821, 200] width 31 height 19
click at [584, 261] on button "[DATE]-25" at bounding box center [577, 257] width 91 height 19
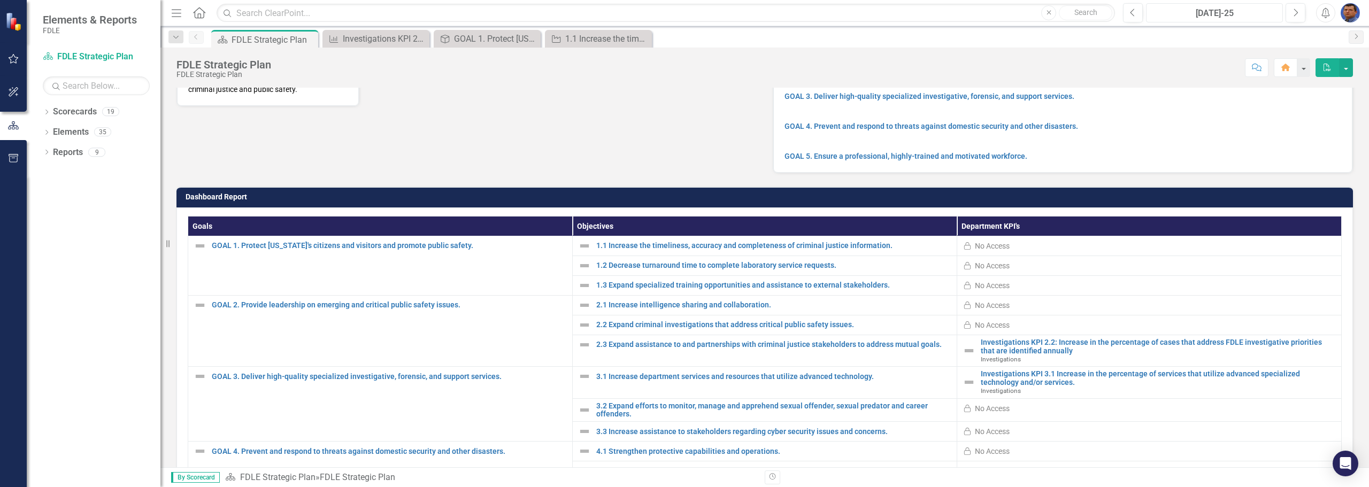
scroll to position [160, 0]
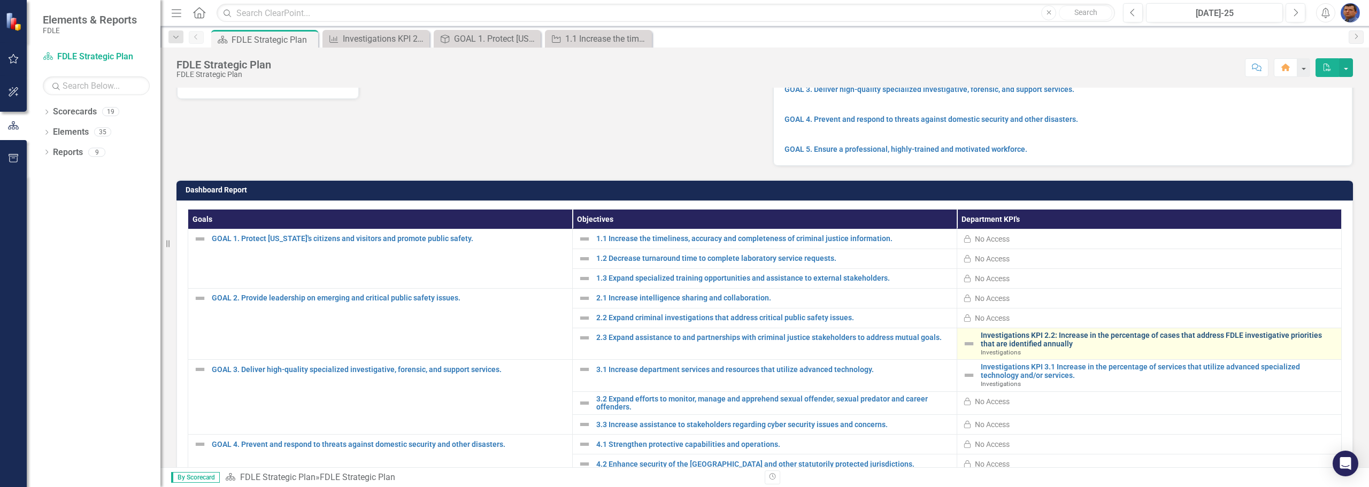
click at [676, 348] on link "Investigations KPI 2.2: Increase in the percentage of cases that address FDLE i…" at bounding box center [1158, 340] width 355 height 17
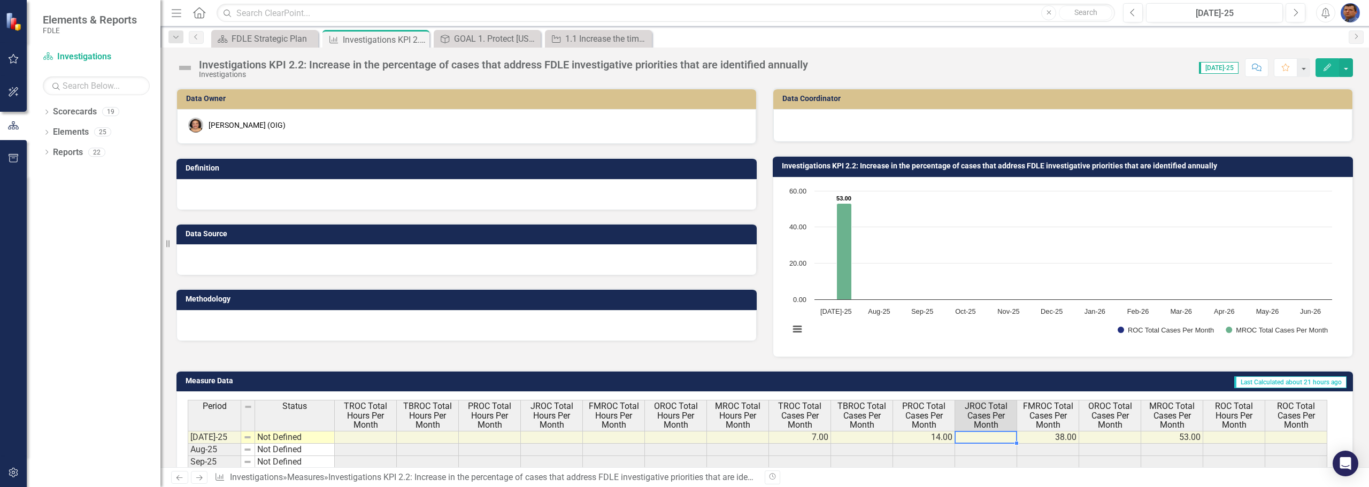
click at [676, 440] on td at bounding box center [986, 437] width 62 height 13
click at [676, 439] on td at bounding box center [986, 437] width 62 height 13
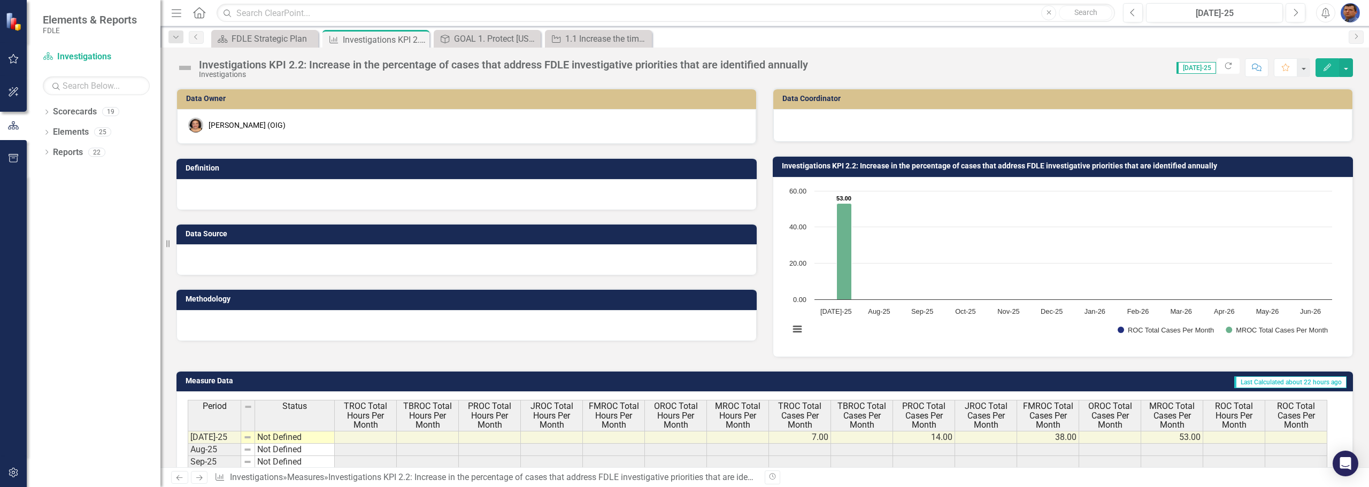
click at [676, 65] on div "Score: 0.00 [DATE]-25 Completed Refresh Comment Favorite Edit" at bounding box center [1083, 67] width 540 height 18
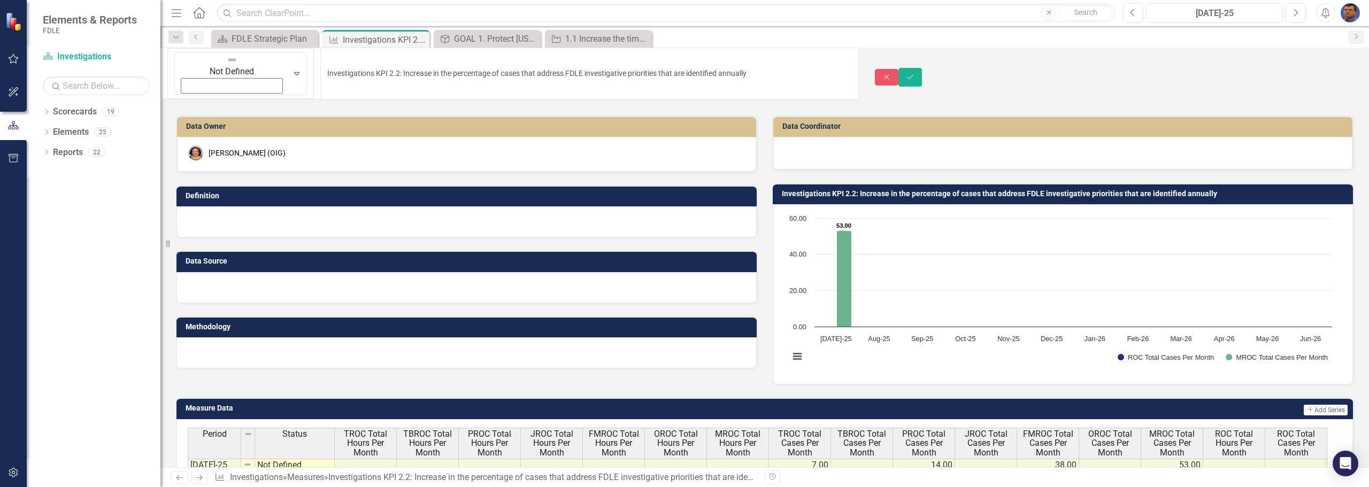
drag, startPoint x: 303, startPoint y: 61, endPoint x: 282, endPoint y: 61, distance: 21.4
click at [672, 237] on div "Data Source" at bounding box center [466, 269] width 596 height 65
click at [676, 183] on div "Investigations KPI 2.2: Increase in the percentage of cases that address FDLE i…" at bounding box center [1063, 193] width 580 height 21
click at [676, 172] on div "Definition" at bounding box center [466, 204] width 596 height 65
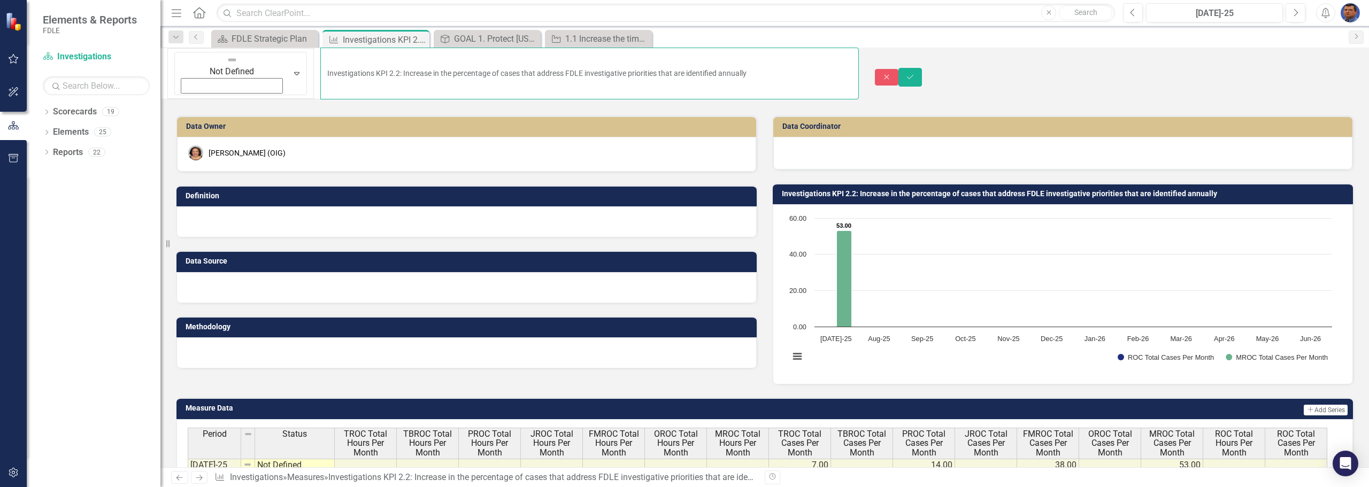
drag, startPoint x: 297, startPoint y: 61, endPoint x: 270, endPoint y: 67, distance: 27.9
click at [320, 67] on input "Investigations KPI 2.2: Increase in the percentage of cases that address FDLE i…" at bounding box center [589, 74] width 538 height 52
